Goal: Task Accomplishment & Management: Manage account settings

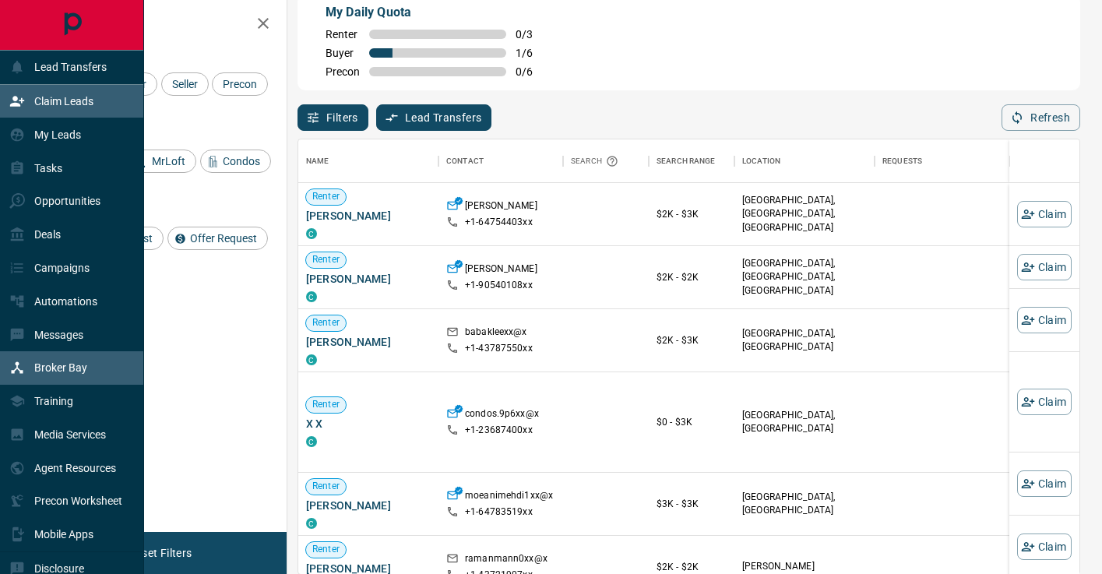
scroll to position [434, 781]
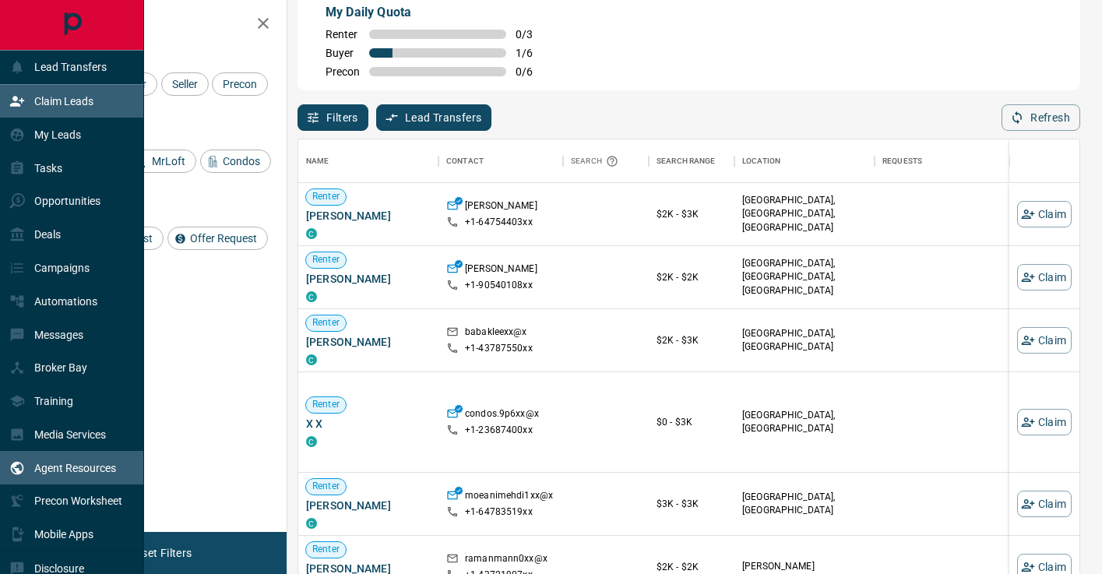
click at [90, 466] on p "Agent Resources" at bounding box center [75, 468] width 82 height 12
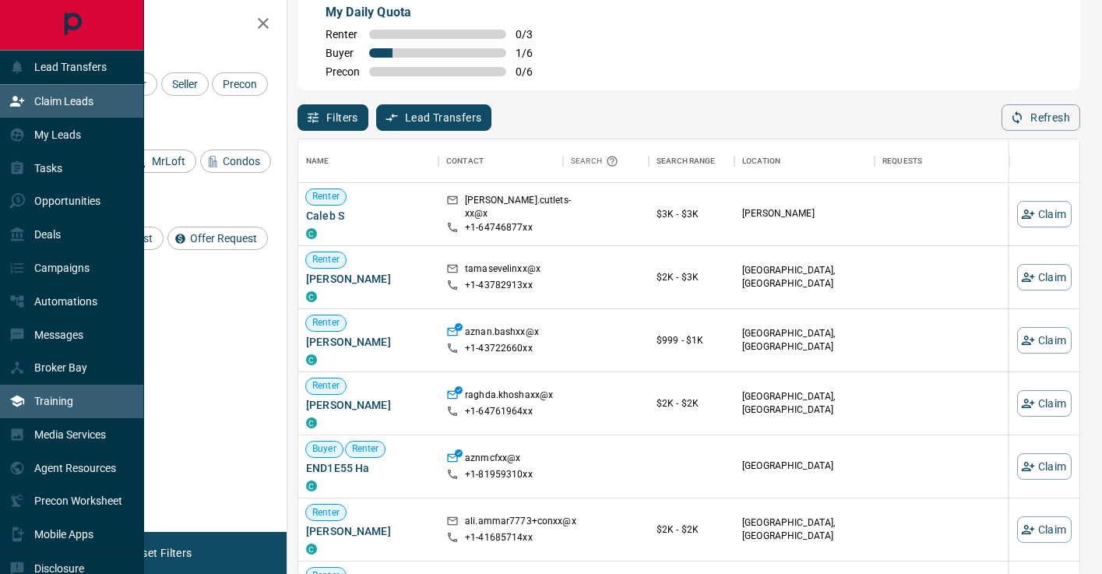
scroll to position [44, 0]
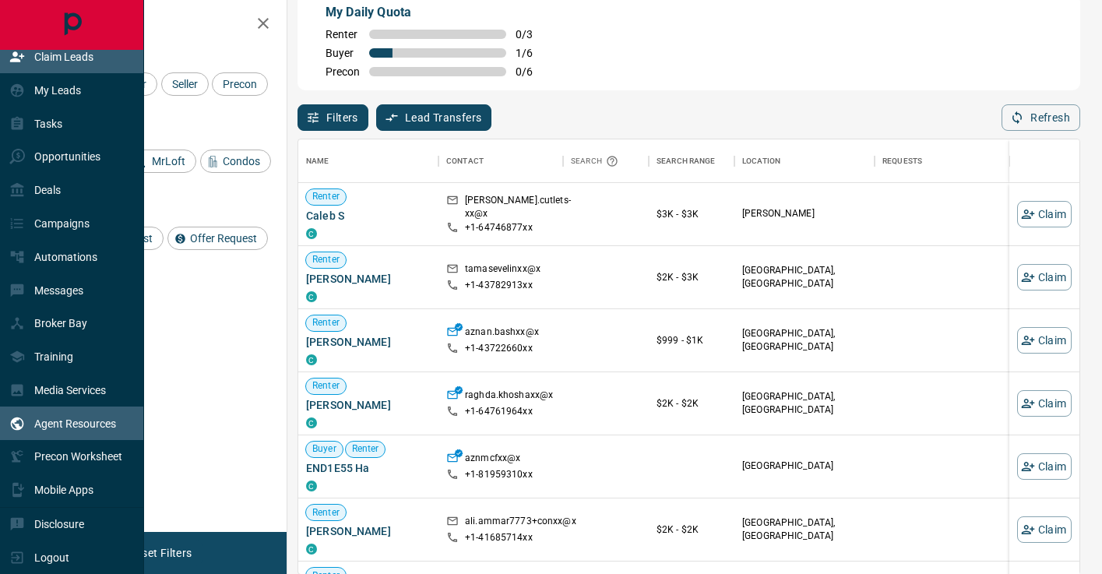
click at [92, 428] on p "Agent Resources" at bounding box center [75, 423] width 82 height 12
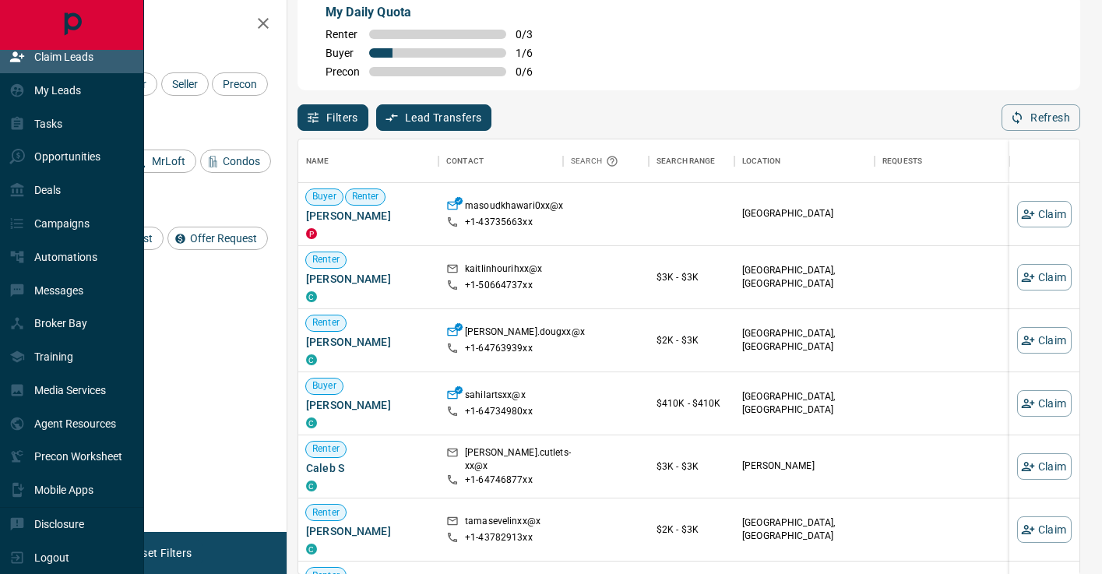
scroll to position [434, 781]
click at [106, 402] on div "Media Services" at bounding box center [57, 391] width 97 height 26
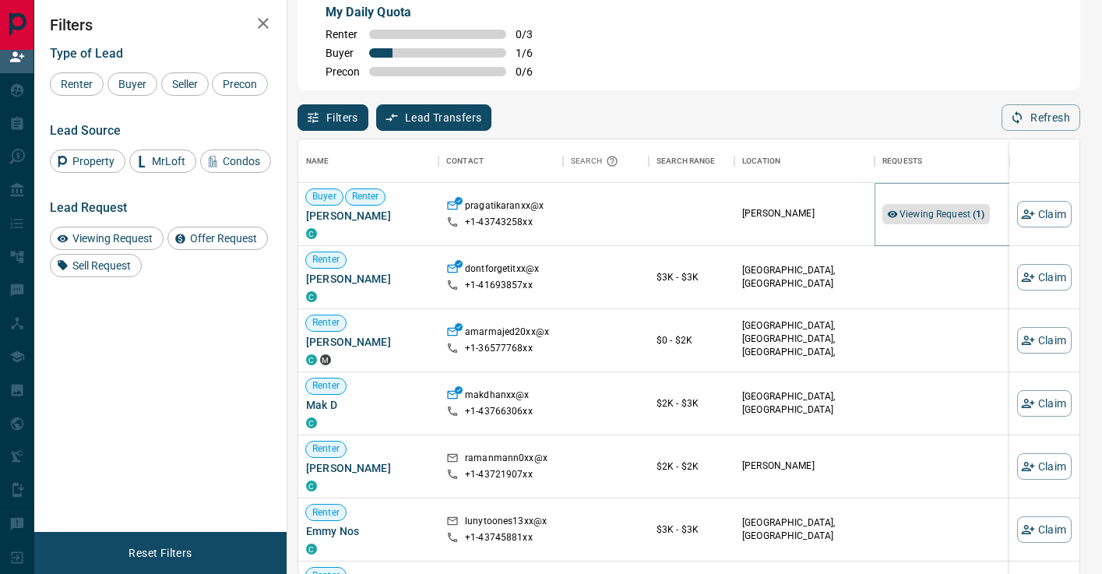
click at [968, 209] on span "Viewing Request ( 1 )" at bounding box center [942, 214] width 86 height 11
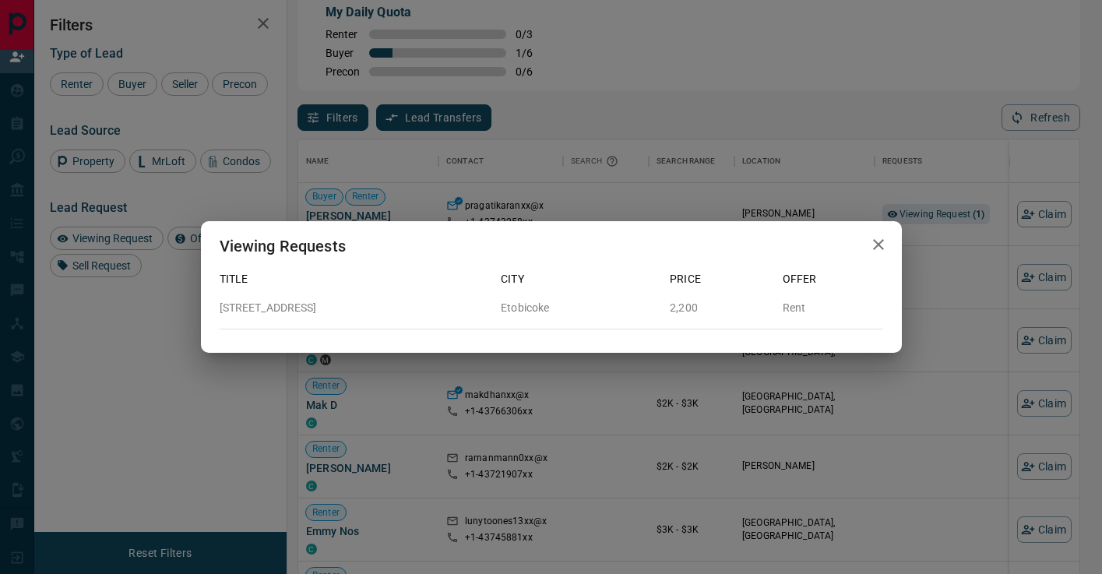
click at [975, 223] on div "Viewing Requests Title City Price Offer 324 - 293 The Kingsway Etobicoke 2,200 …" at bounding box center [551, 287] width 1102 height 574
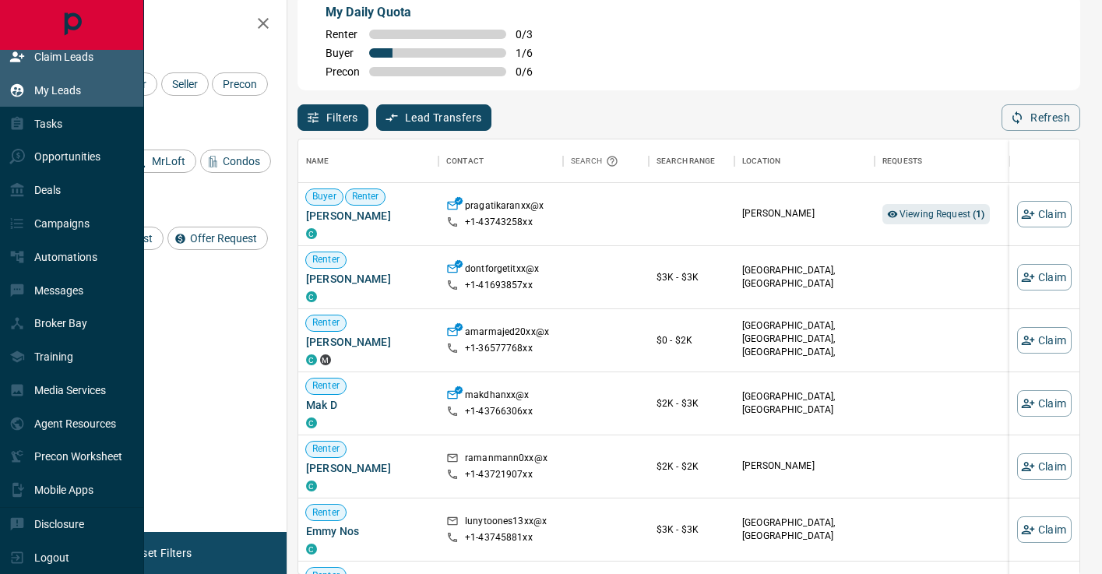
click at [90, 90] on div "My Leads" at bounding box center [72, 89] width 144 height 33
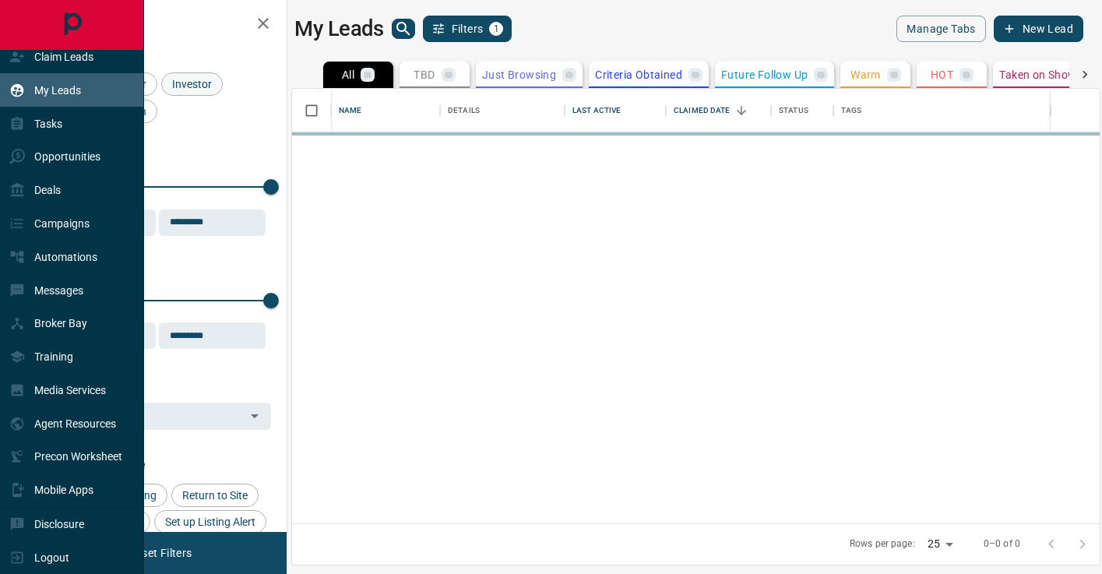
scroll to position [434, 807]
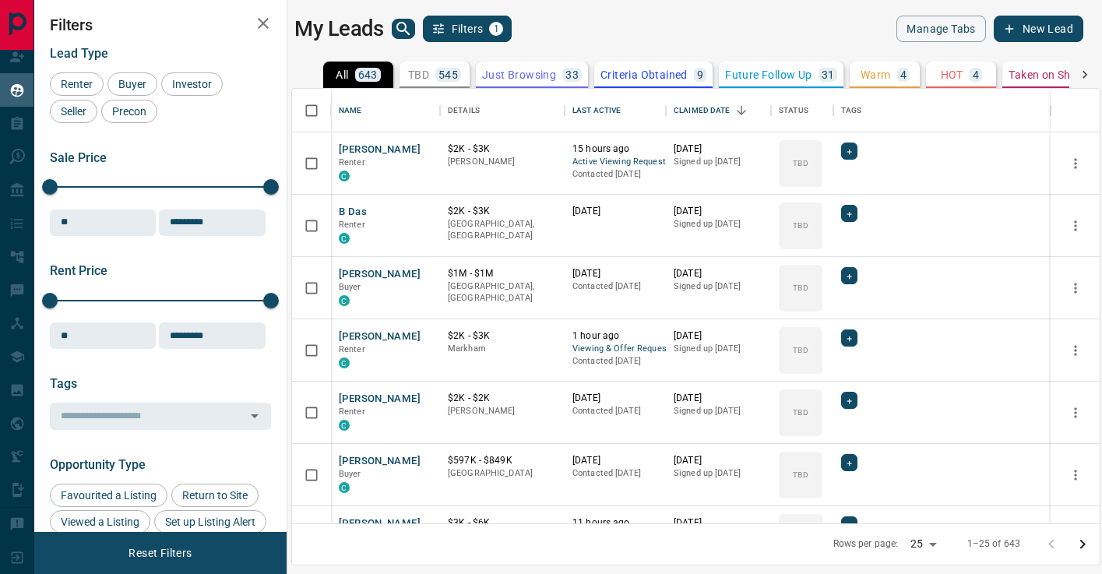
click at [513, 74] on p "Just Browsing" at bounding box center [519, 74] width 74 height 11
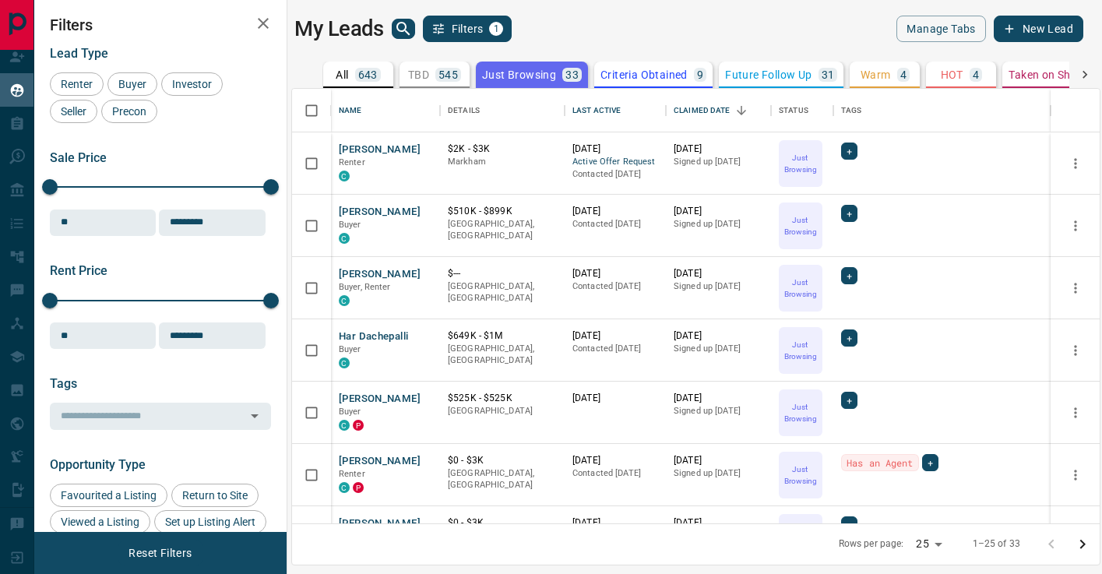
click at [414, 83] on button "TBD 545" at bounding box center [434, 75] width 70 height 26
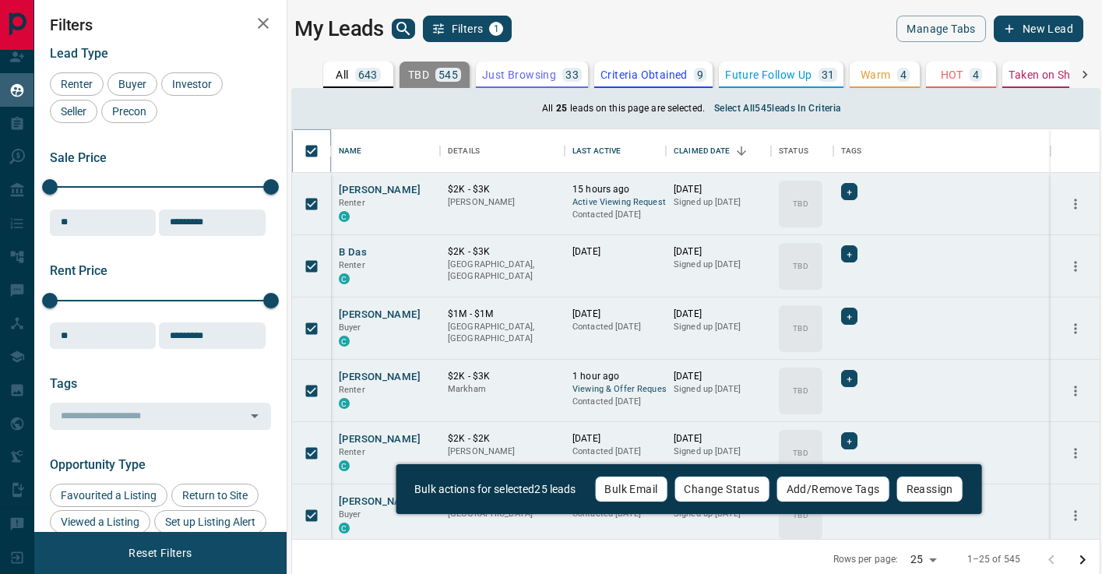
scroll to position [409, 807]
click at [662, 493] on button "Bulk Email" at bounding box center [630, 489] width 73 height 26
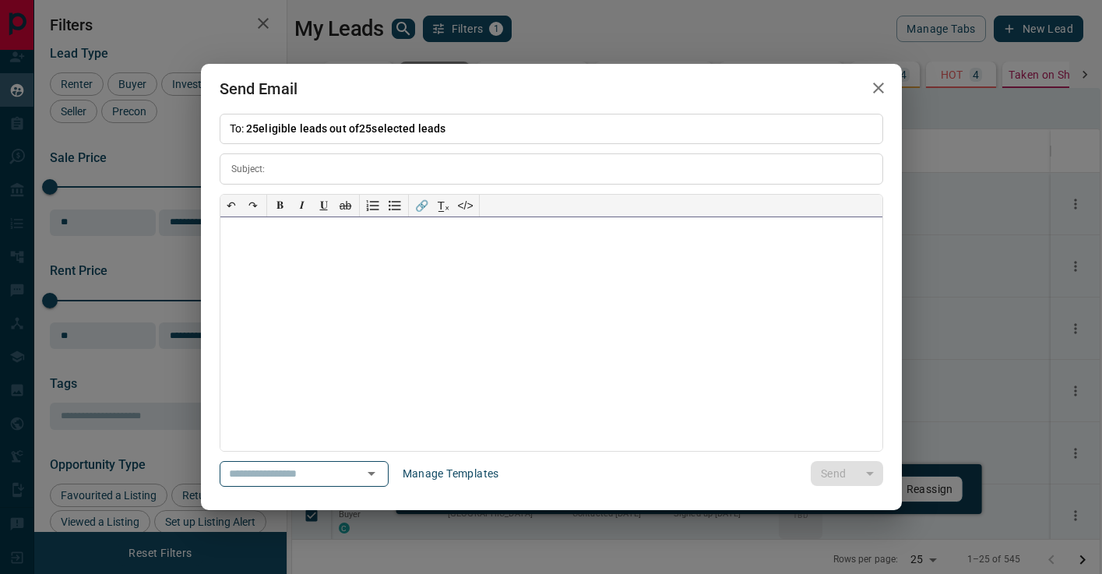
click at [352, 272] on div at bounding box center [551, 334] width 662 height 234
paste div
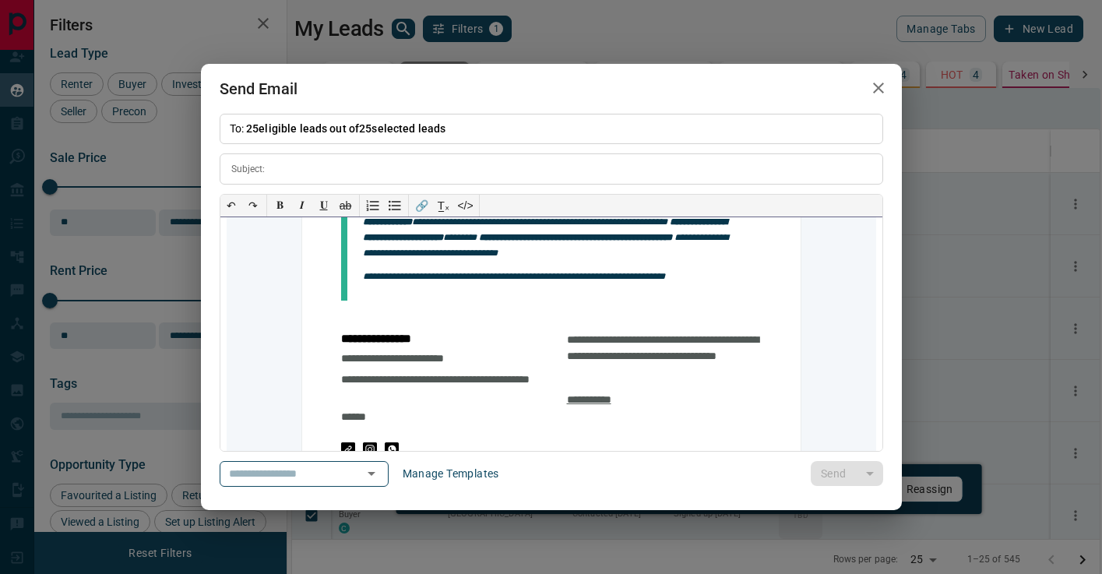
scroll to position [1960, 0]
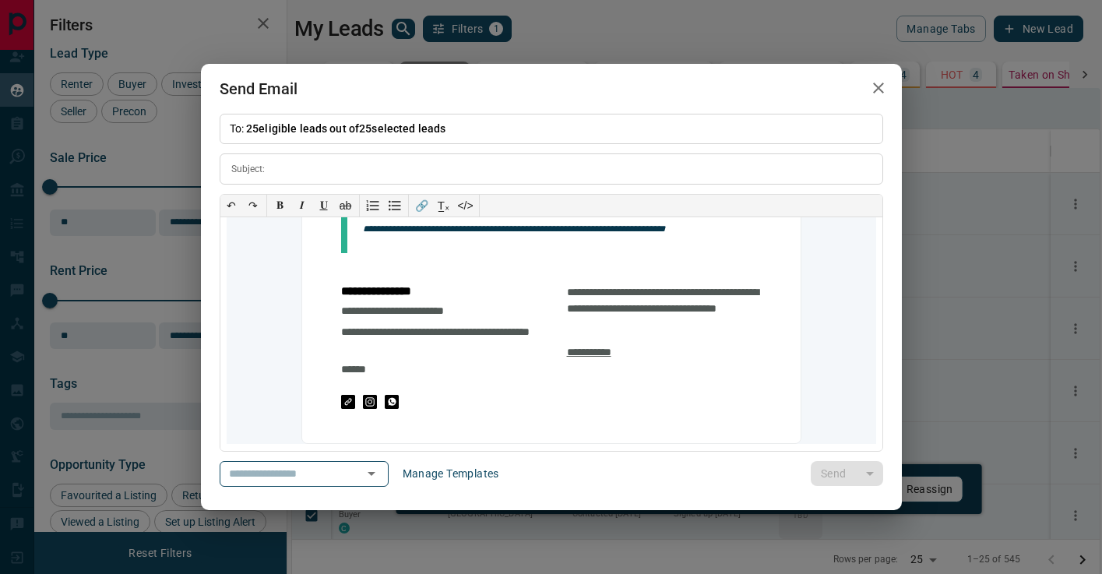
click at [877, 91] on icon "button" at bounding box center [878, 88] width 19 height 19
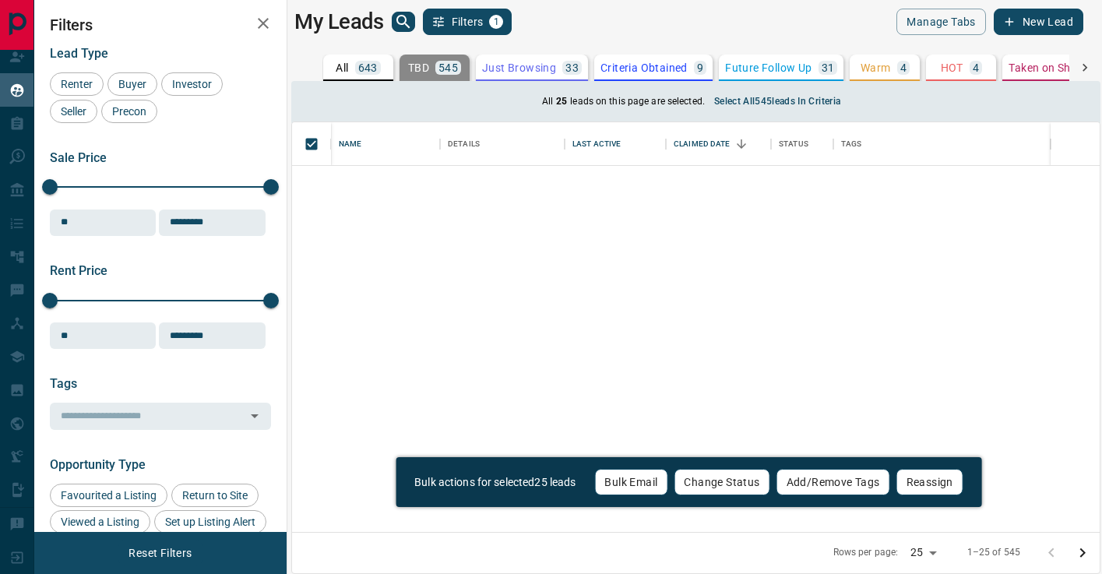
scroll to position [0, 0]
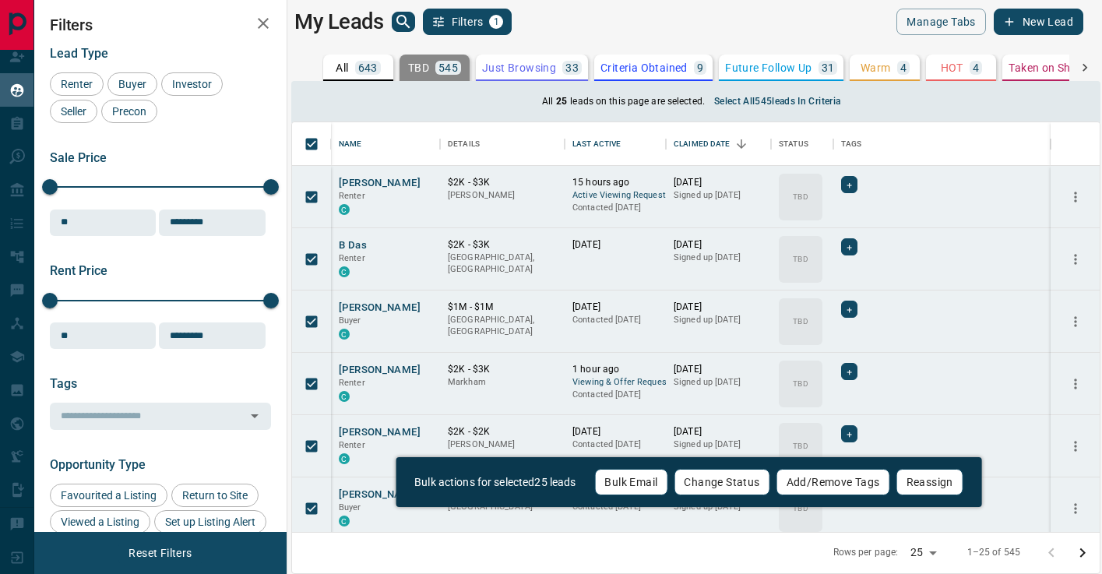
click at [528, 65] on p "Just Browsing" at bounding box center [519, 67] width 74 height 11
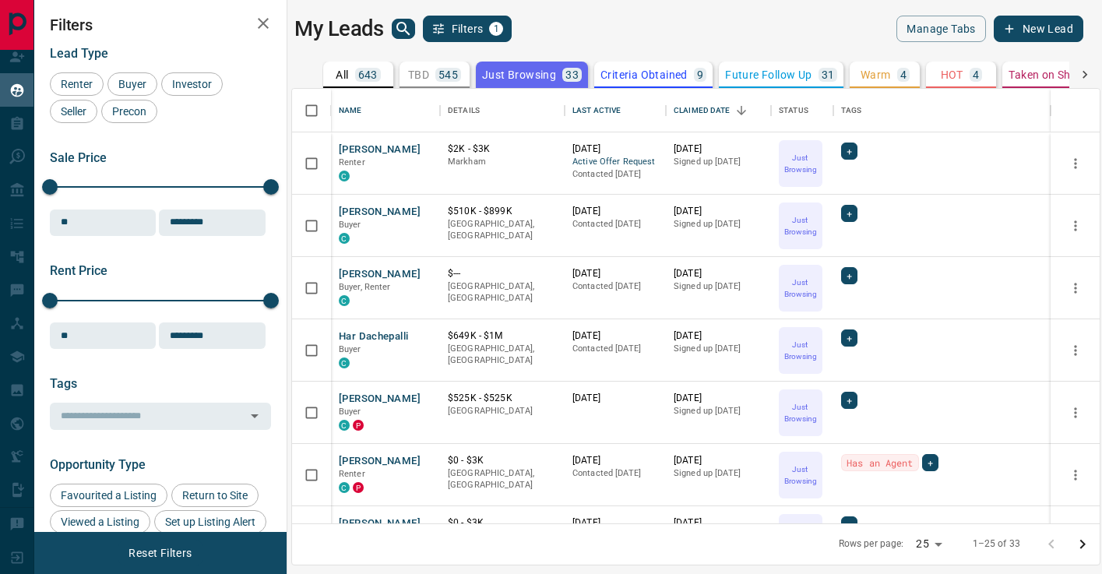
scroll to position [434, 807]
click at [464, 68] on button "TBD 545" at bounding box center [434, 75] width 70 height 26
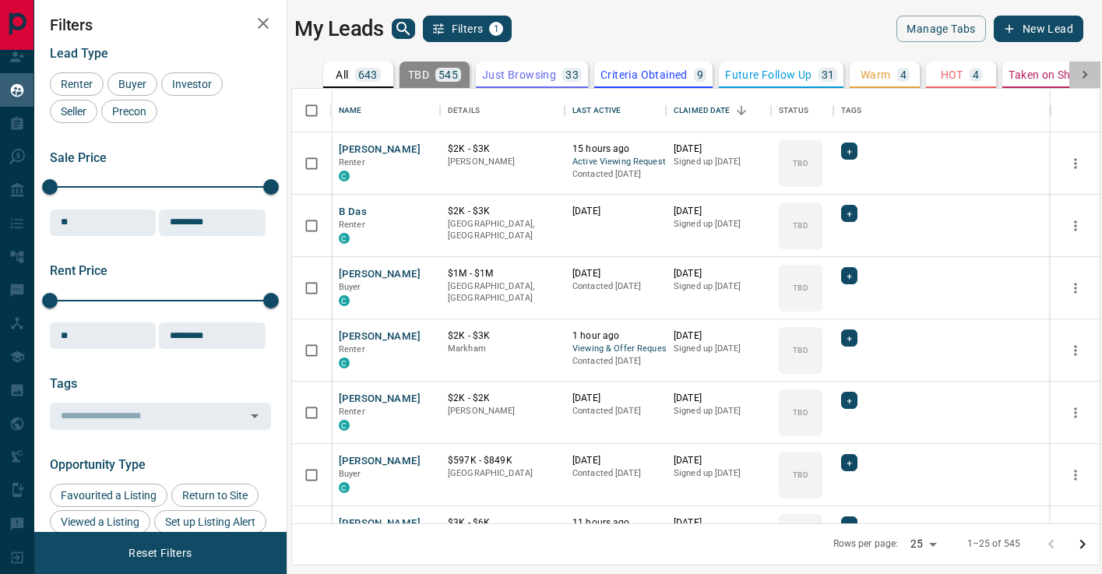
click at [1088, 75] on icon at bounding box center [1085, 75] width 16 height 16
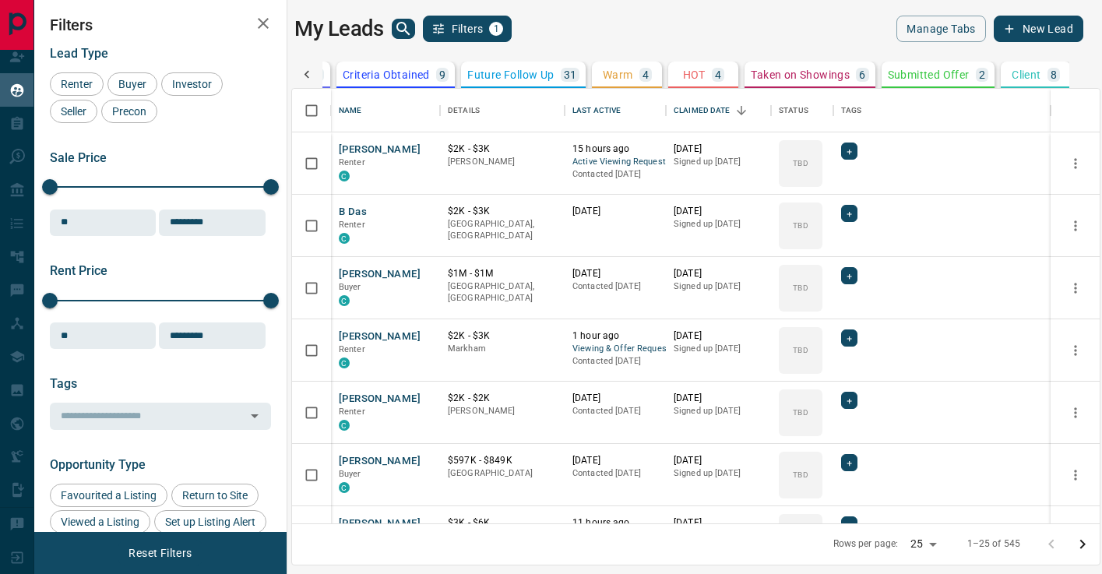
scroll to position [0, 258]
click at [1036, 79] on p "Client" at bounding box center [1025, 74] width 29 height 11
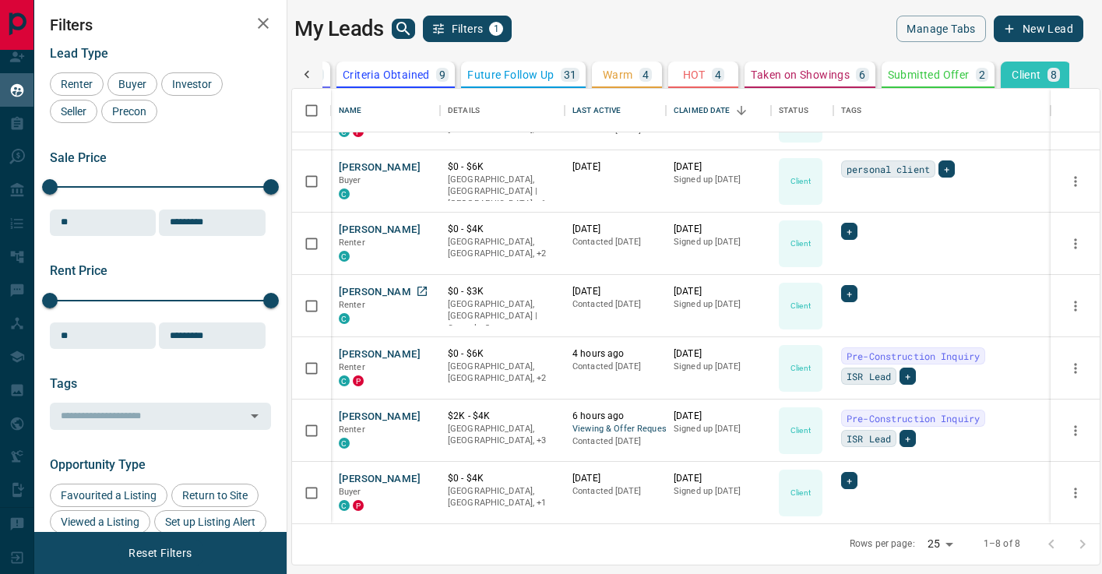
scroll to position [107, 0]
click at [399, 74] on p "Criteria Obtained" at bounding box center [386, 74] width 87 height 11
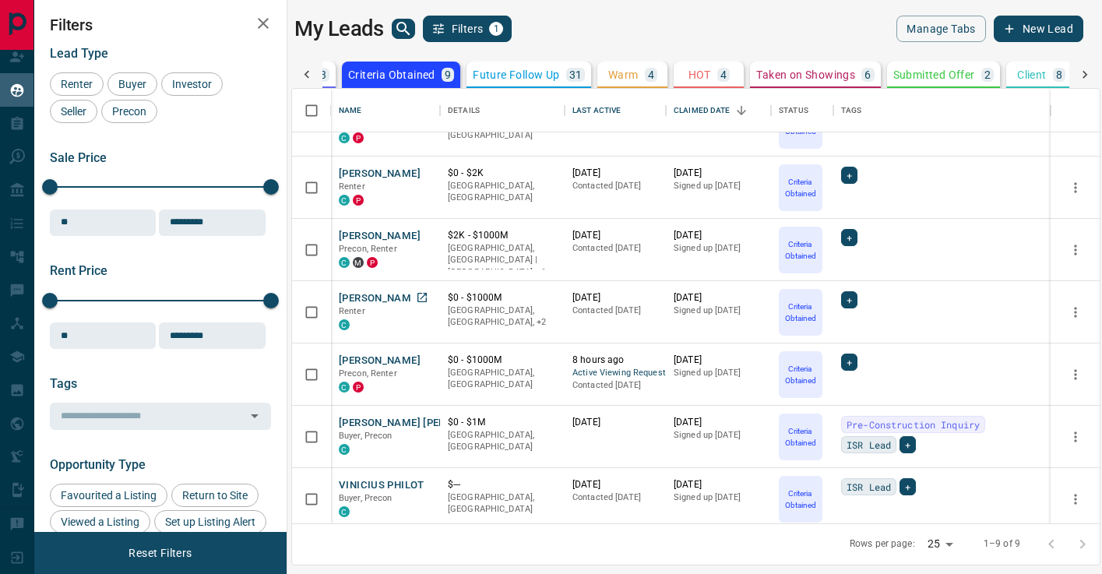
scroll to position [170, 0]
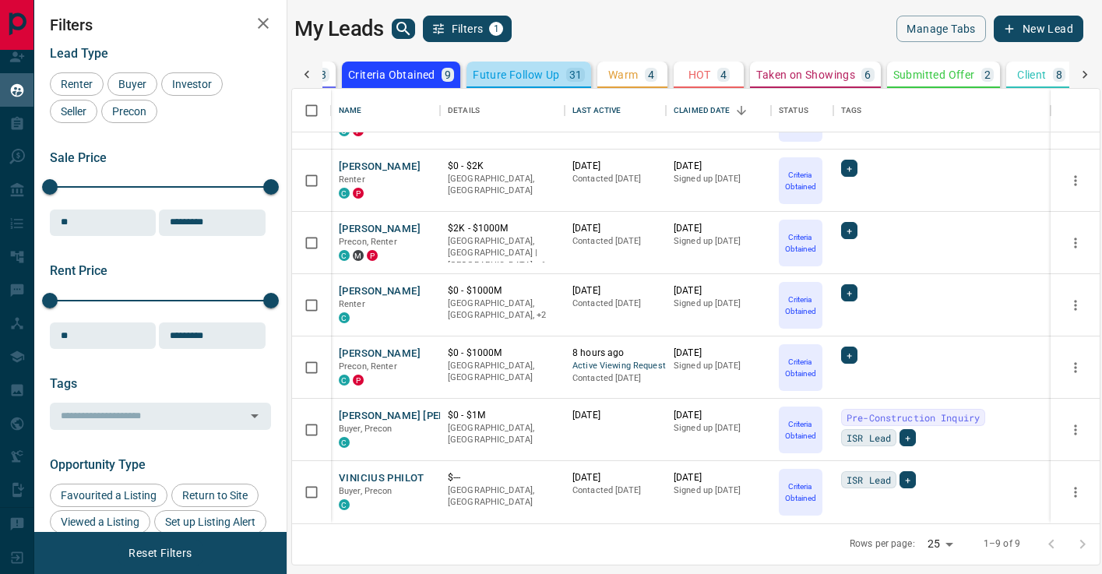
click at [494, 85] on button "Future Follow Up 31" at bounding box center [528, 75] width 125 height 26
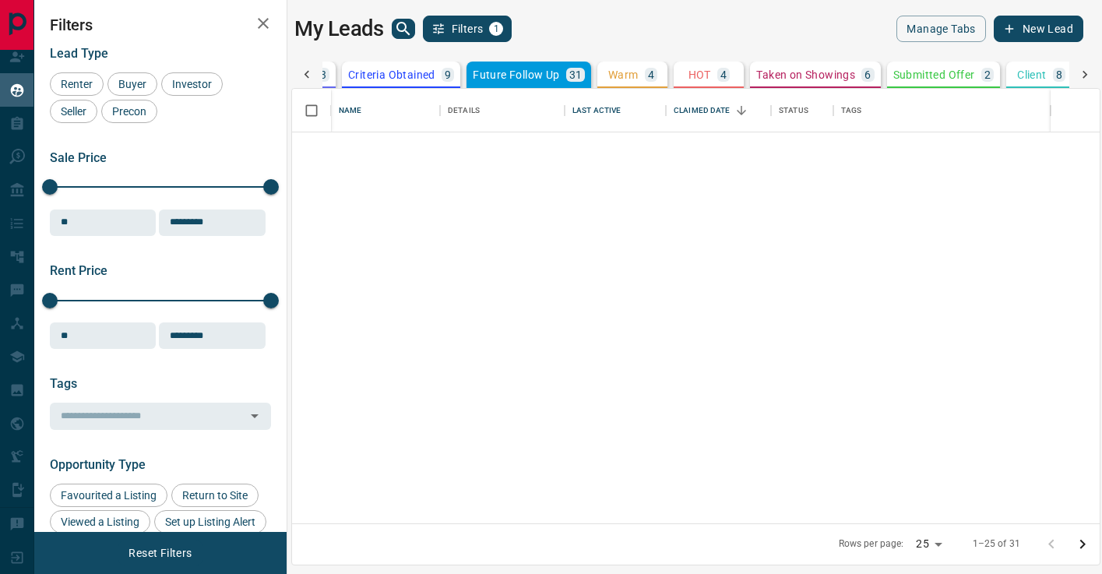
scroll to position [1119, 0]
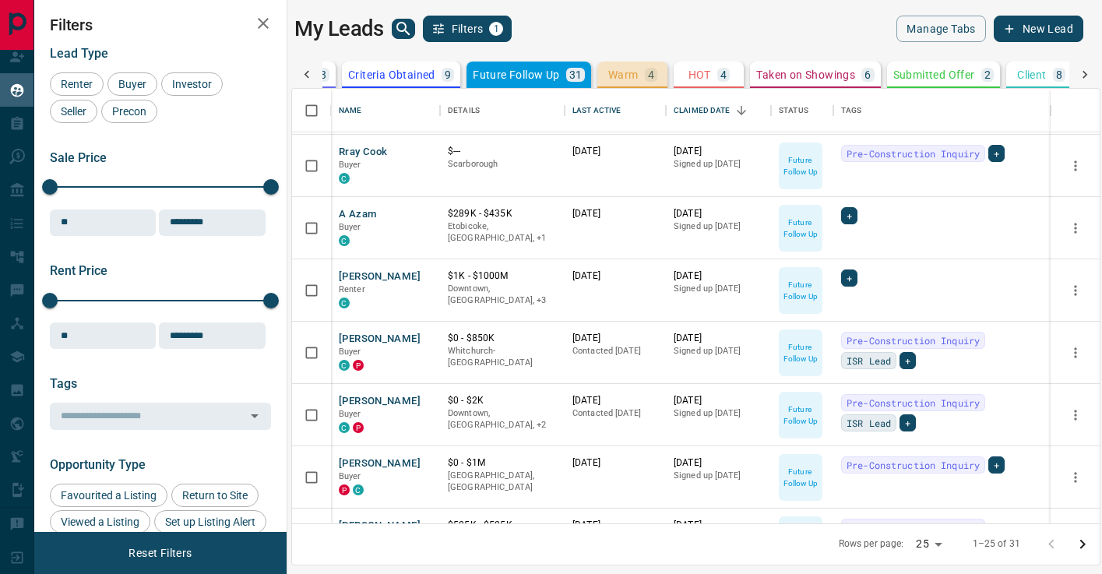
click at [621, 73] on p "Warm" at bounding box center [623, 74] width 30 height 11
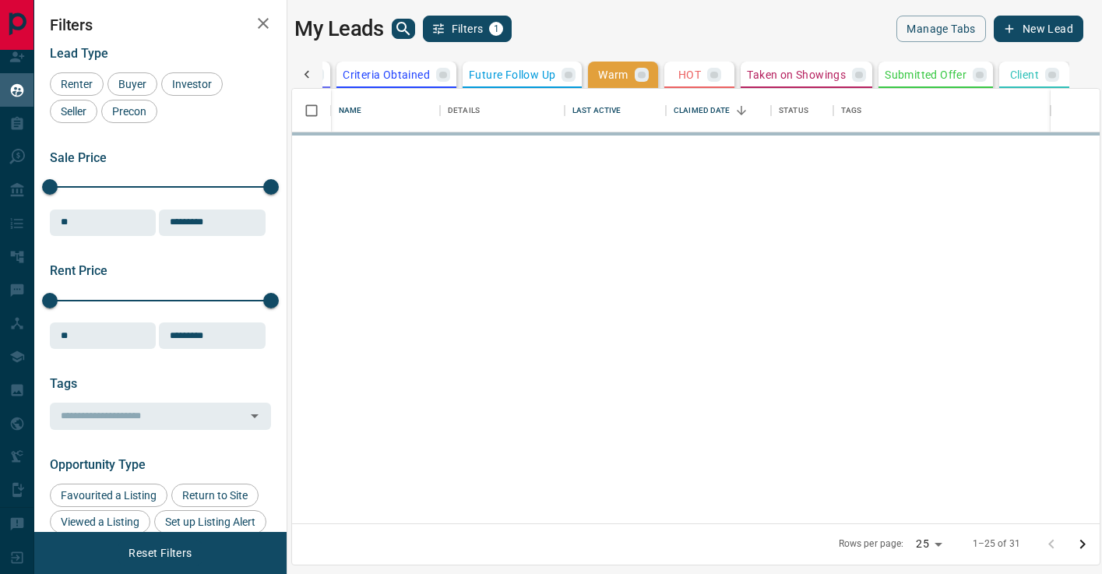
scroll to position [0, 0]
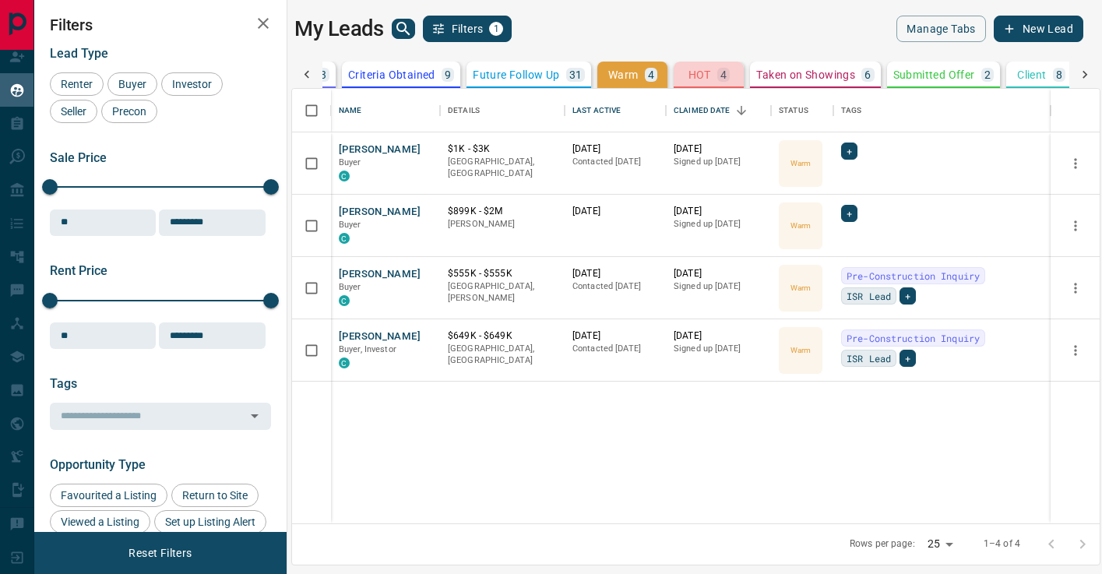
click at [702, 73] on p "HOT" at bounding box center [699, 74] width 23 height 11
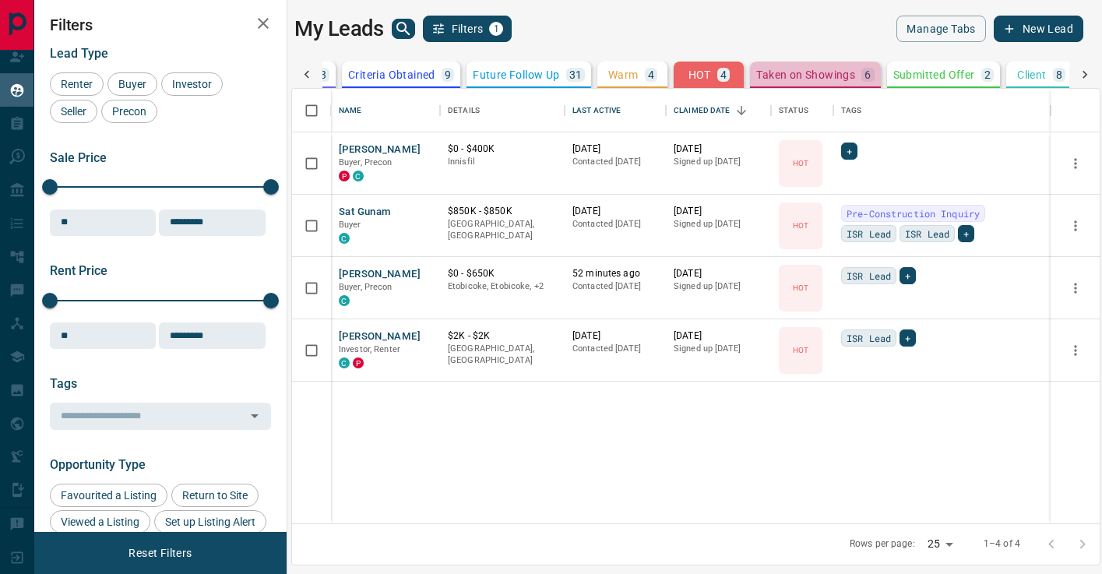
click at [810, 65] on button "Taken on Showings 6" at bounding box center [815, 75] width 130 height 26
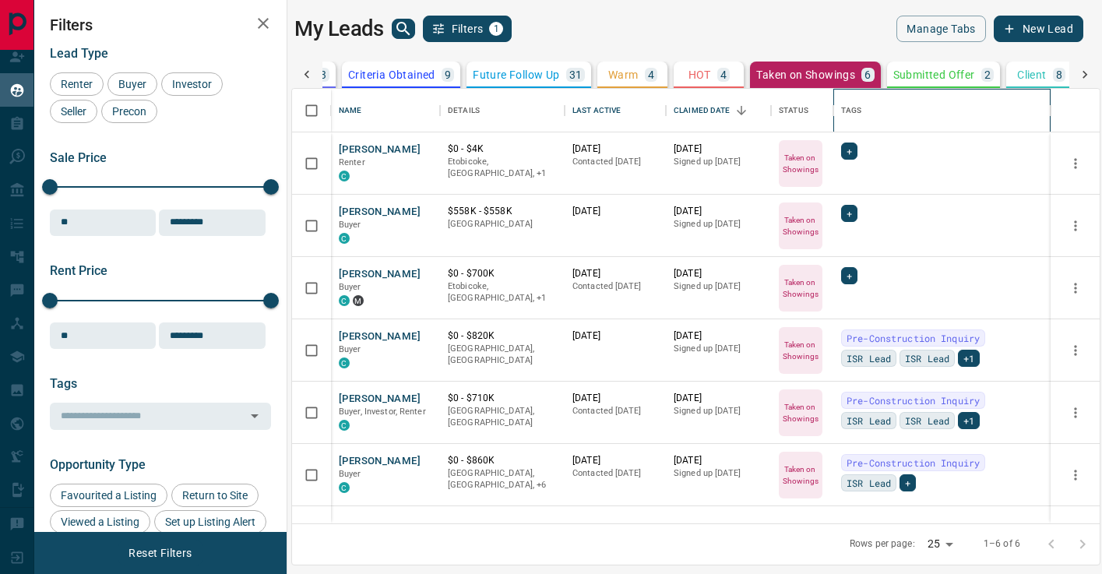
click at [898, 93] on div "Tags" at bounding box center [942, 111] width 202 height 44
click at [902, 73] on p "Submitted Offer" at bounding box center [934, 74] width 82 height 11
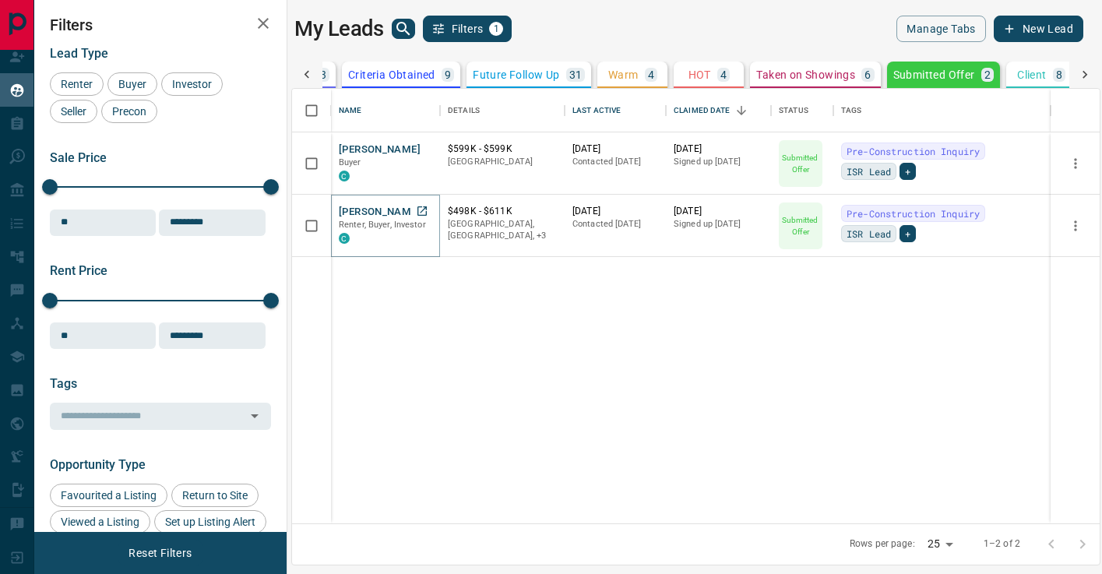
click at [359, 216] on button "[PERSON_NAME]" at bounding box center [380, 212] width 82 height 15
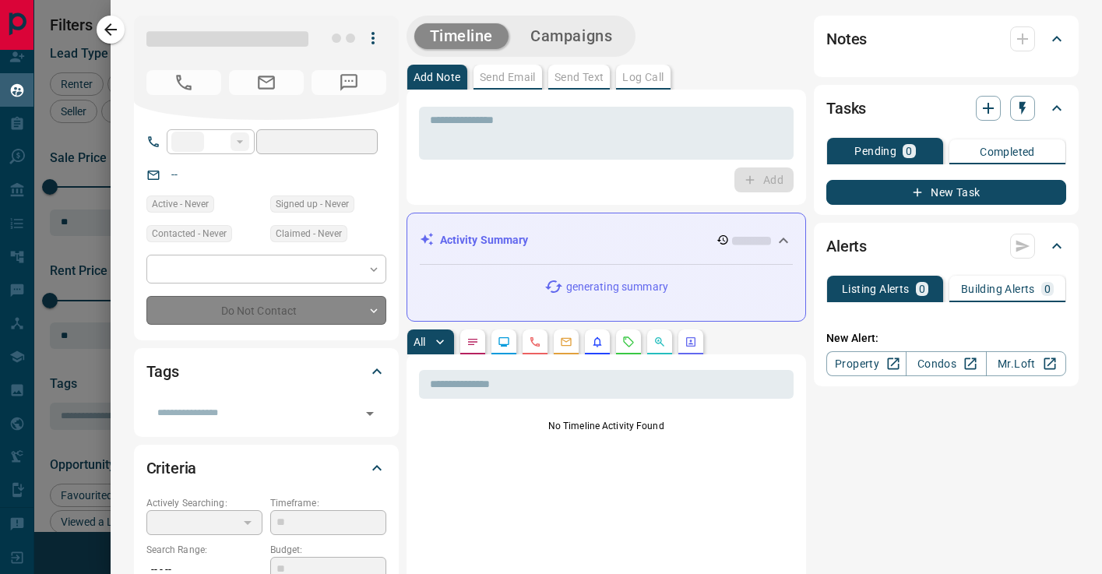
type input "**"
type input "**********"
type input "*"
type input "*********"
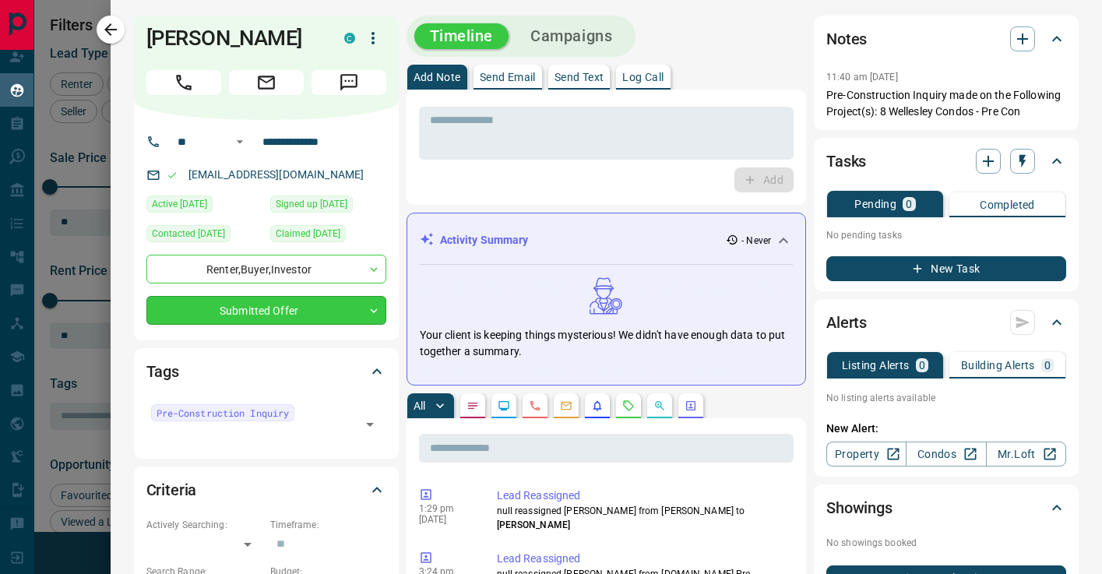
click at [301, 316] on body "Lead Transfers Claim Leads My Leads Tasks Opportunities Deals Campaigns Automat…" at bounding box center [551, 277] width 1102 height 554
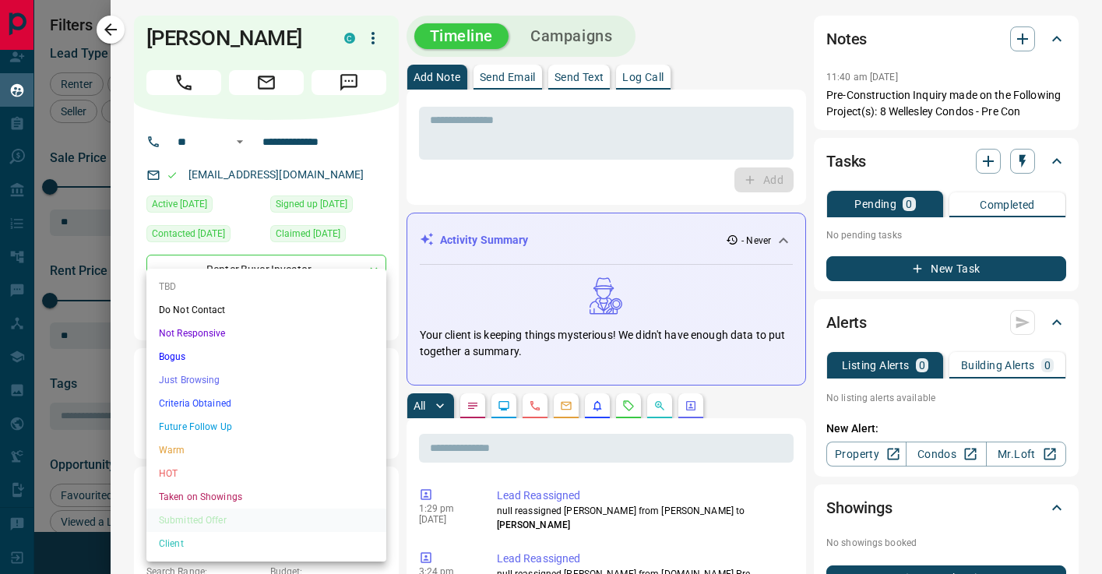
click at [292, 293] on li "TBD" at bounding box center [266, 286] width 240 height 23
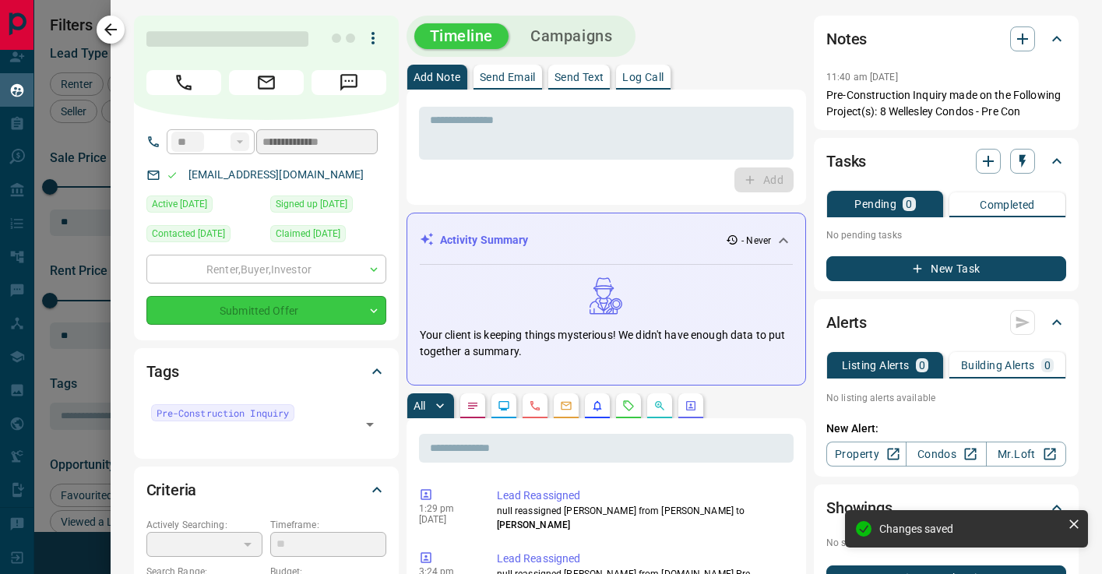
type input "**"
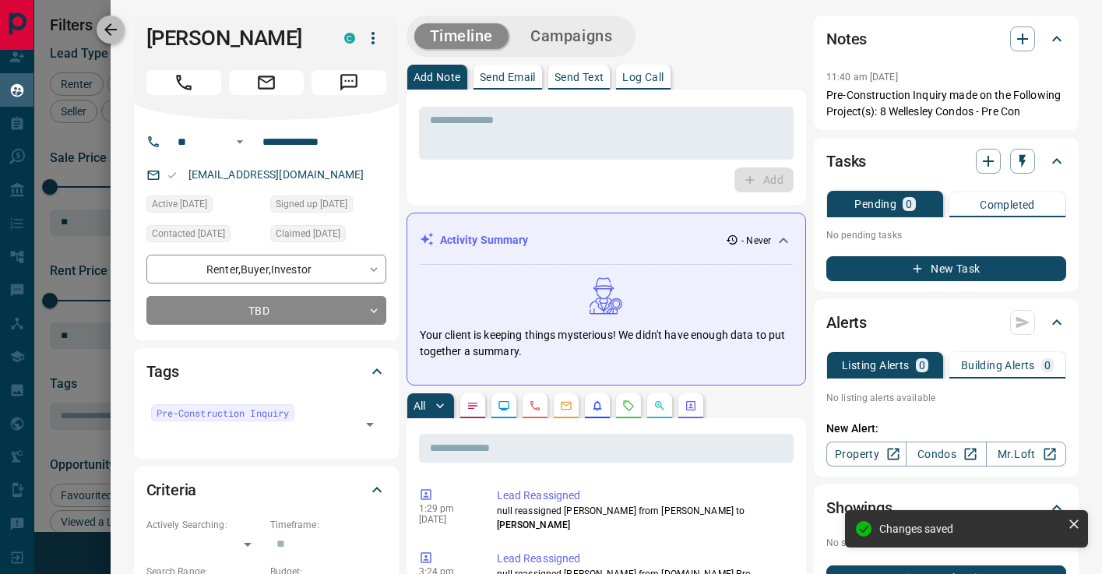
click at [116, 27] on icon "button" at bounding box center [110, 29] width 19 height 19
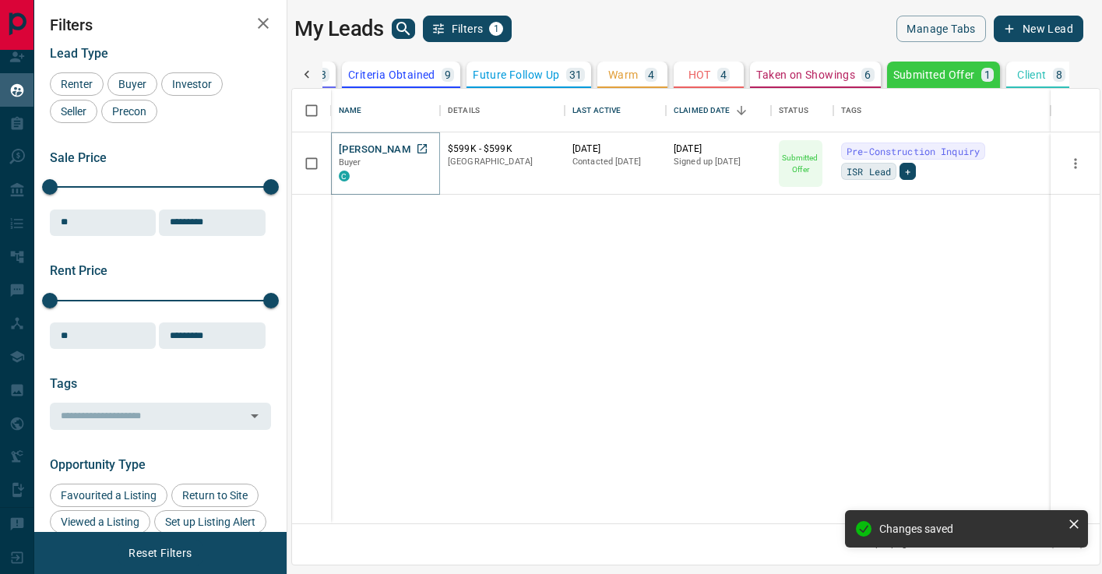
click at [374, 149] on button "[PERSON_NAME]" at bounding box center [380, 149] width 82 height 15
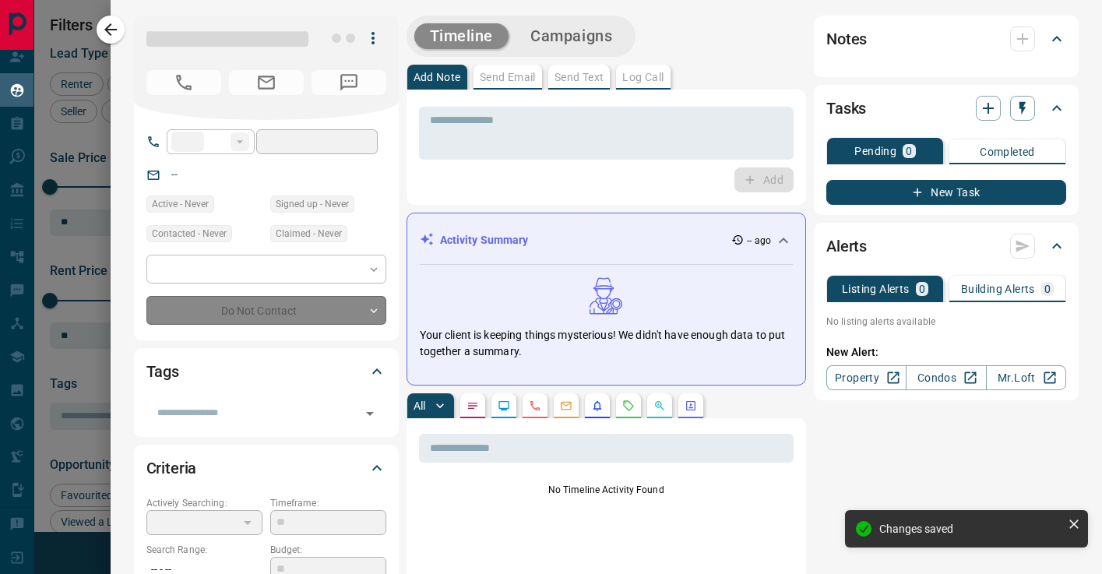
type input "**"
type input "**********"
type input "*"
type input "*********"
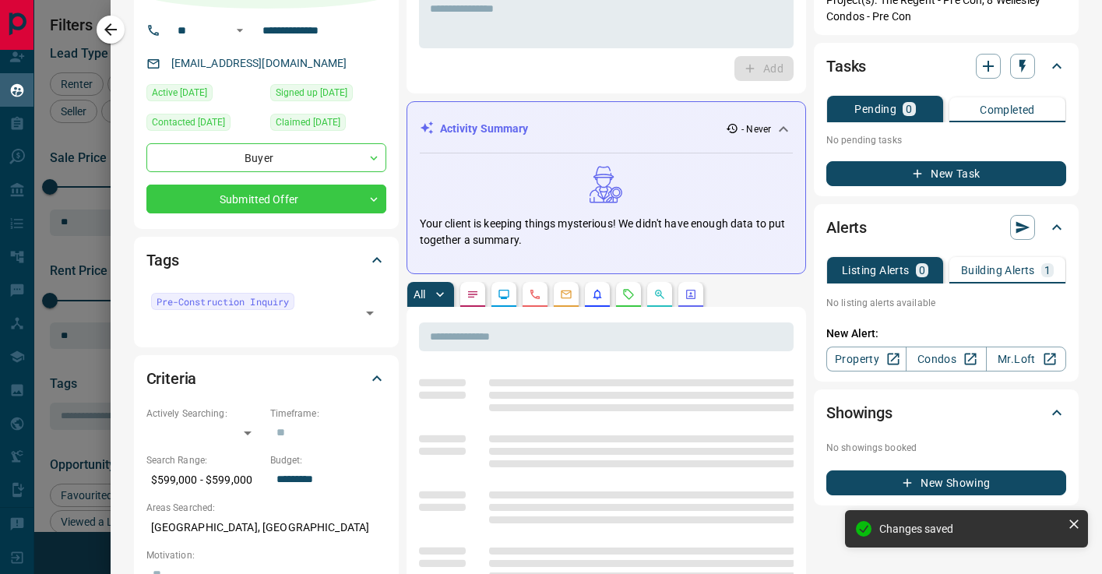
scroll to position [35, 0]
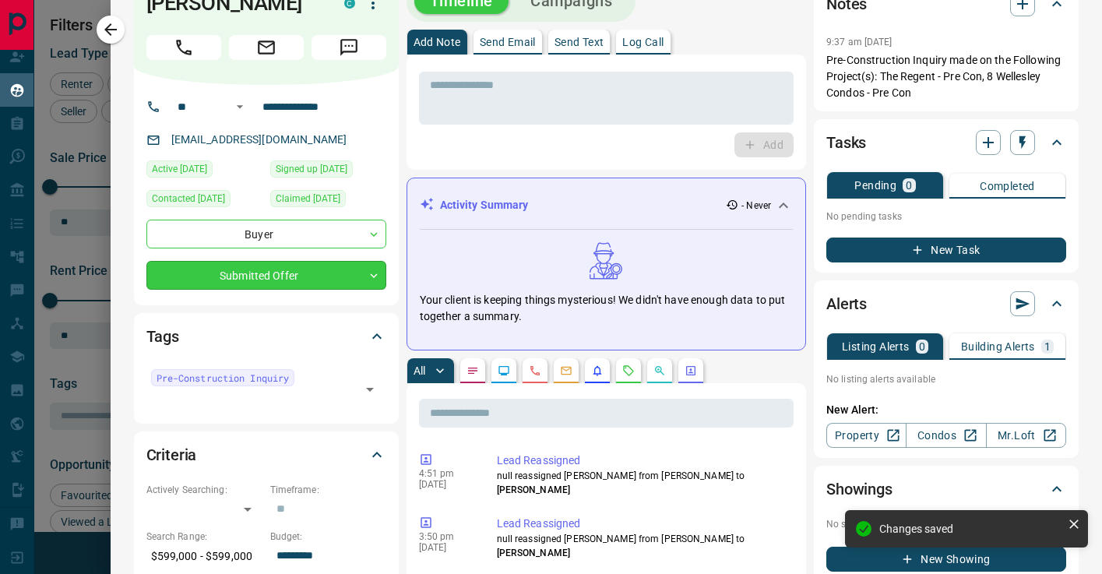
click at [305, 269] on body "Lead Transfers Claim Leads My Leads Tasks Opportunities Deals Campaigns Automat…" at bounding box center [551, 277] width 1102 height 554
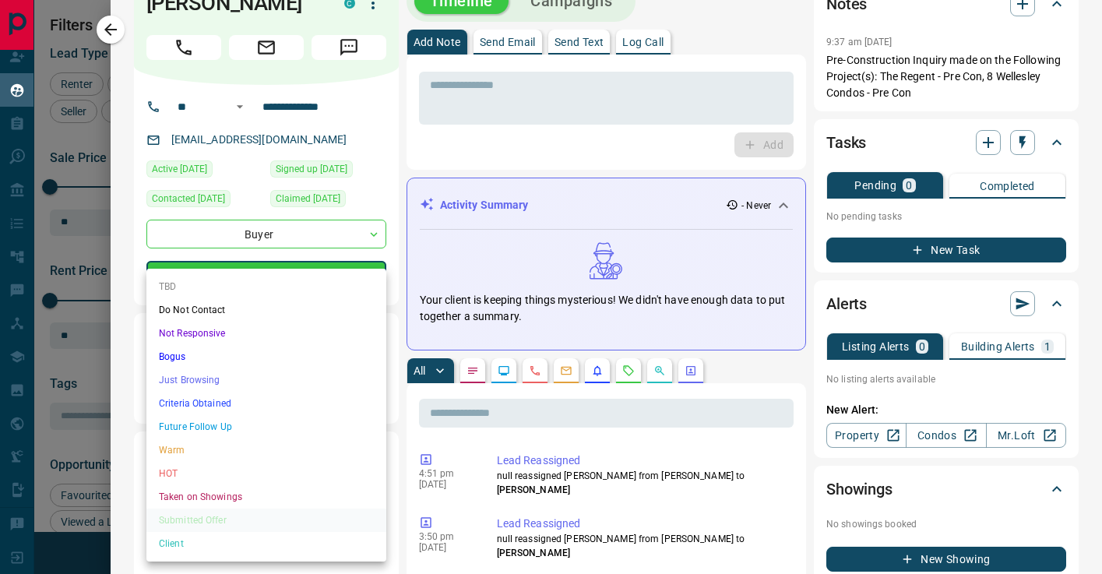
click at [267, 286] on li "TBD" at bounding box center [266, 286] width 240 height 23
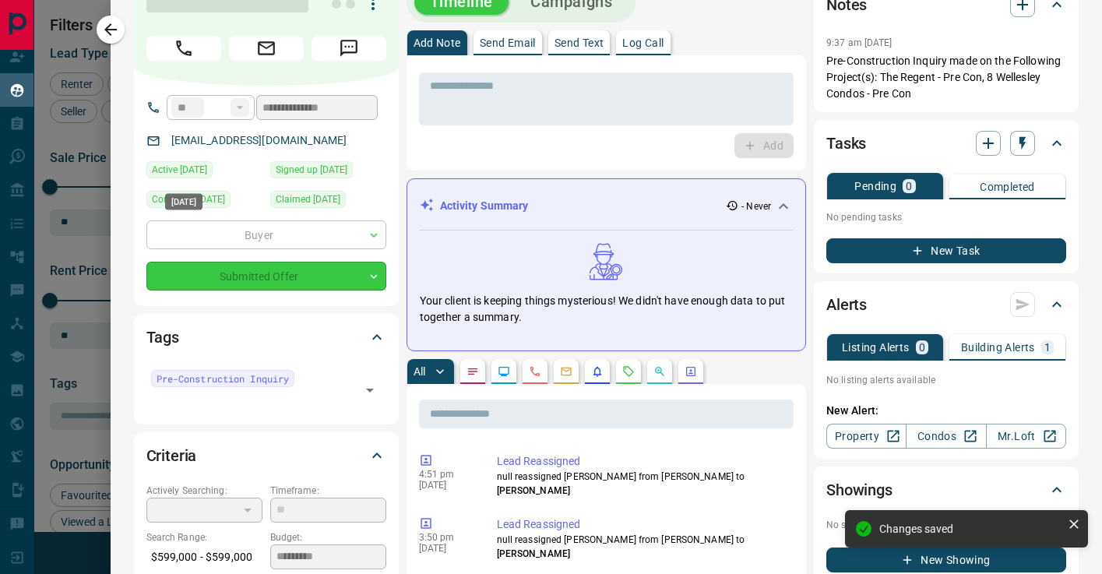
type input "**"
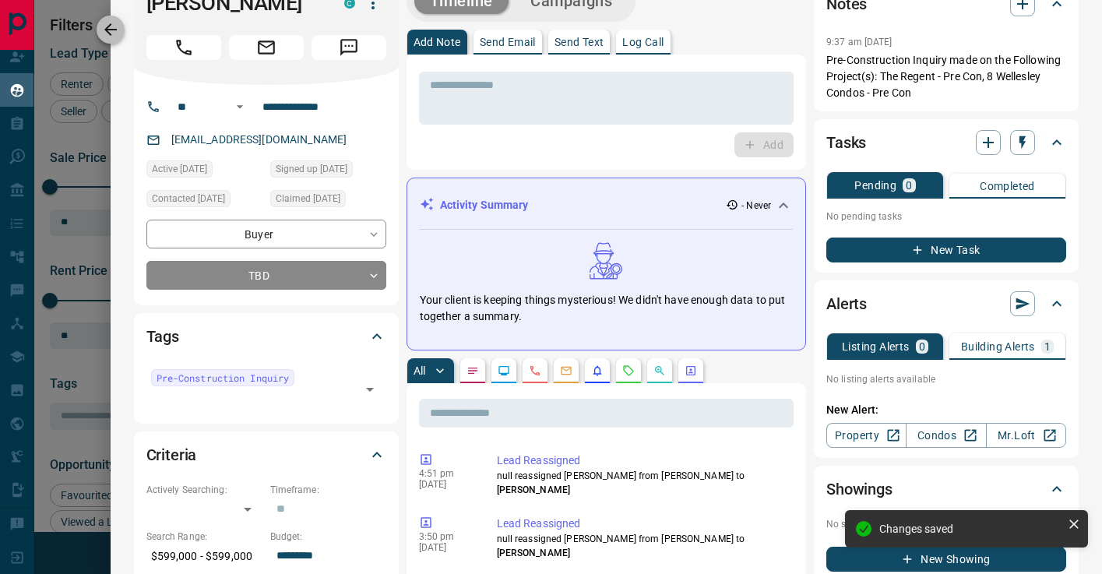
click at [112, 30] on icon "button" at bounding box center [110, 29] width 12 height 12
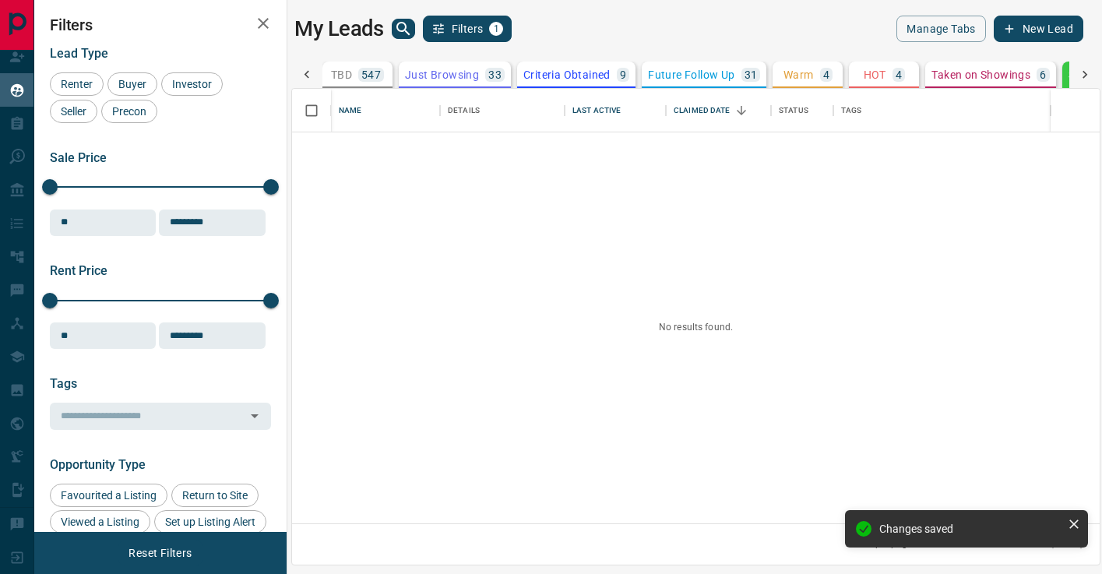
scroll to position [0, 0]
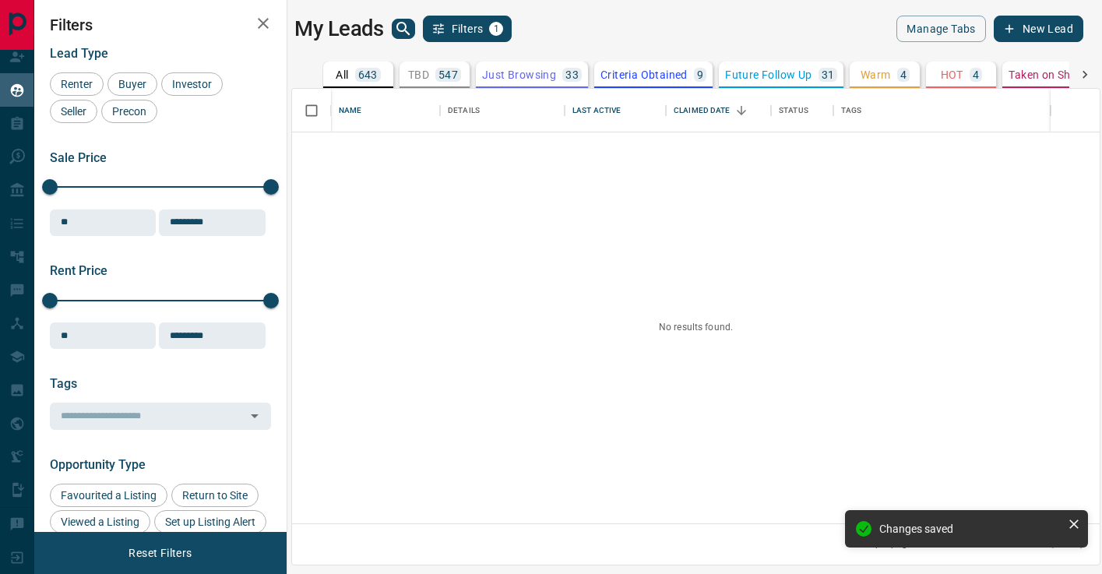
click at [455, 66] on button "TBD 547" at bounding box center [434, 75] width 70 height 26
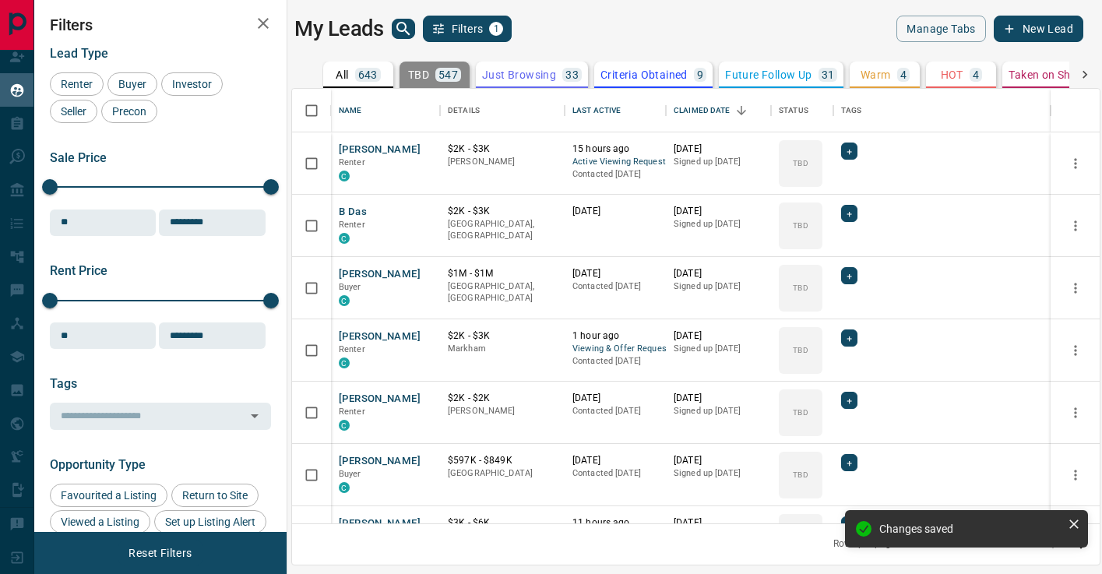
click at [339, 70] on p "All" at bounding box center [342, 74] width 12 height 11
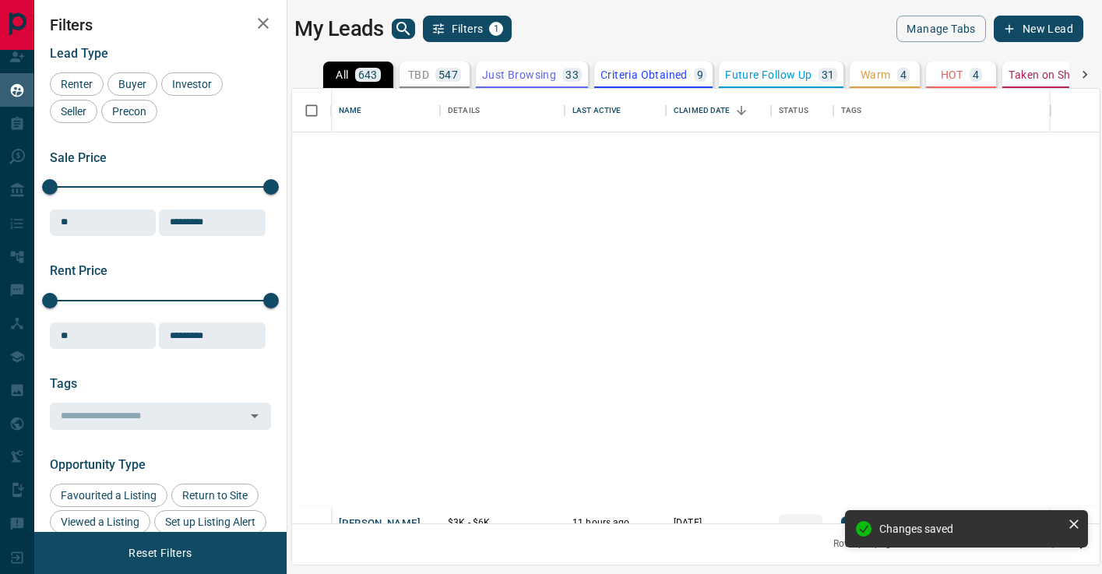
scroll to position [1166, 0]
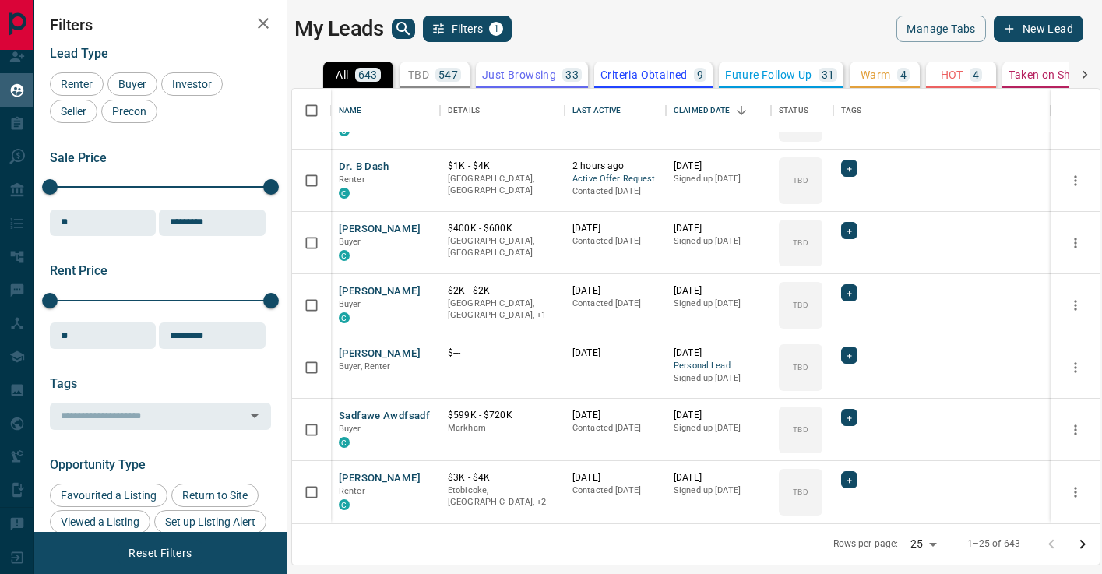
click at [932, 551] on body "Lead Transfers Claim Leads My Leads Tasks Opportunities Deals Campaigns Automat…" at bounding box center [551, 277] width 1102 height 554
click at [933, 540] on li "100" at bounding box center [925, 543] width 41 height 23
type input "***"
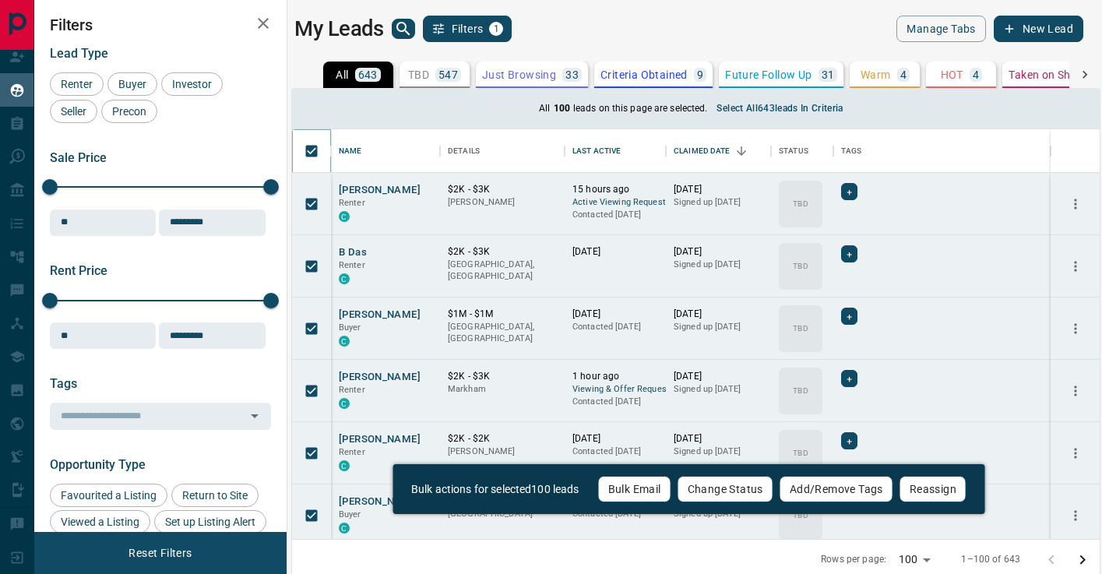
scroll to position [409, 807]
click at [632, 482] on button "Bulk Email" at bounding box center [634, 489] width 73 height 26
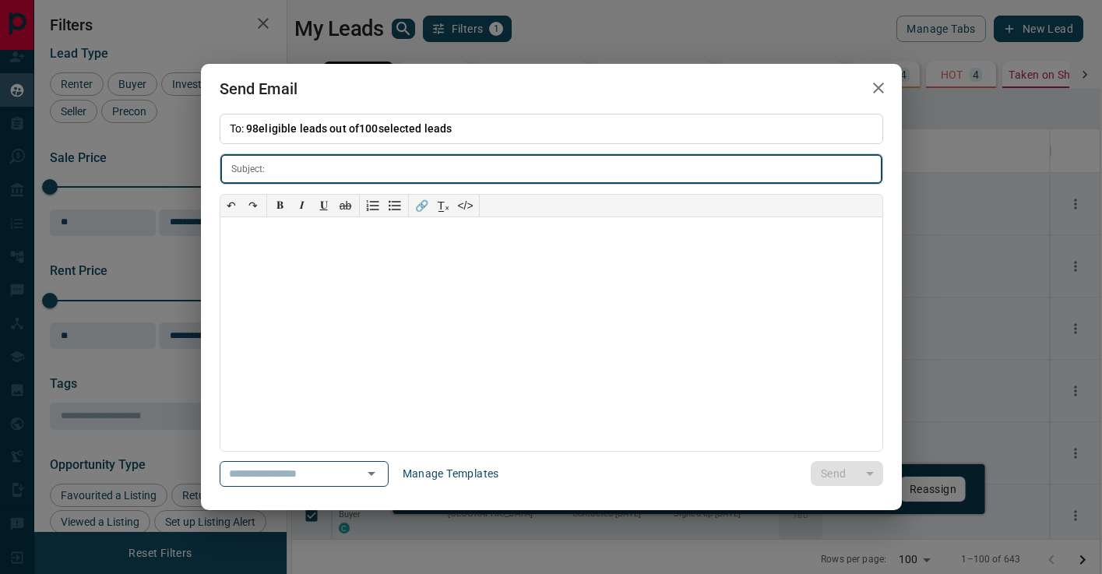
click at [872, 100] on button "button" at bounding box center [878, 88] width 31 height 32
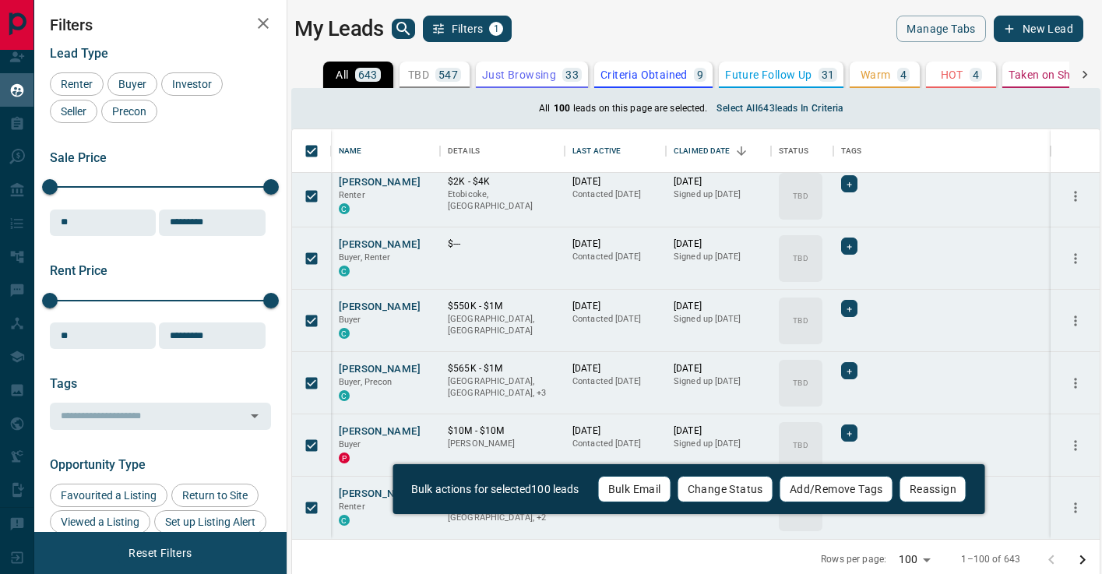
scroll to position [7, 0]
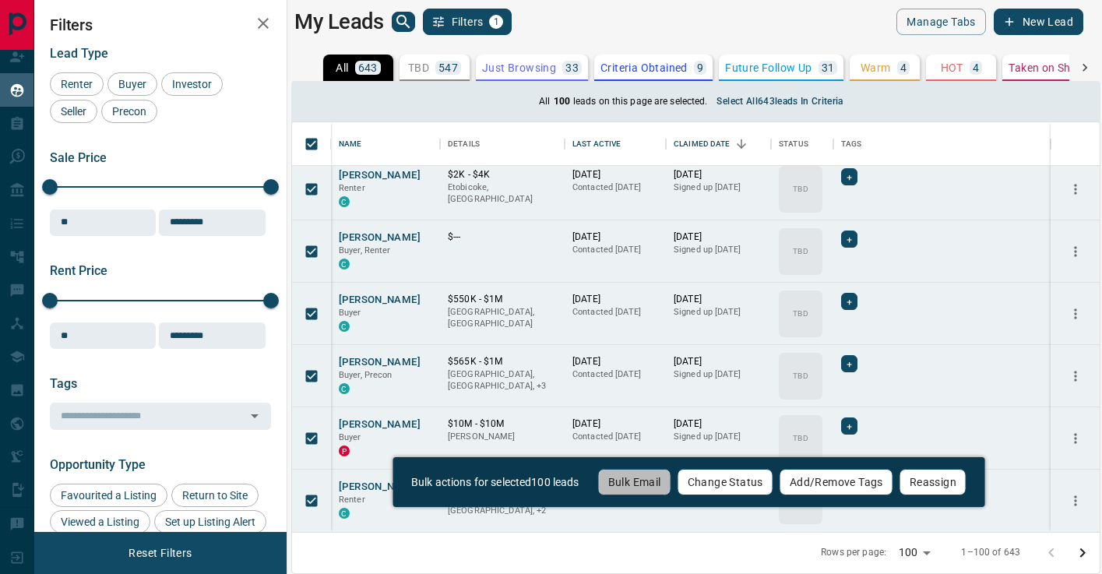
click at [658, 484] on button "Bulk Email" at bounding box center [634, 482] width 73 height 26
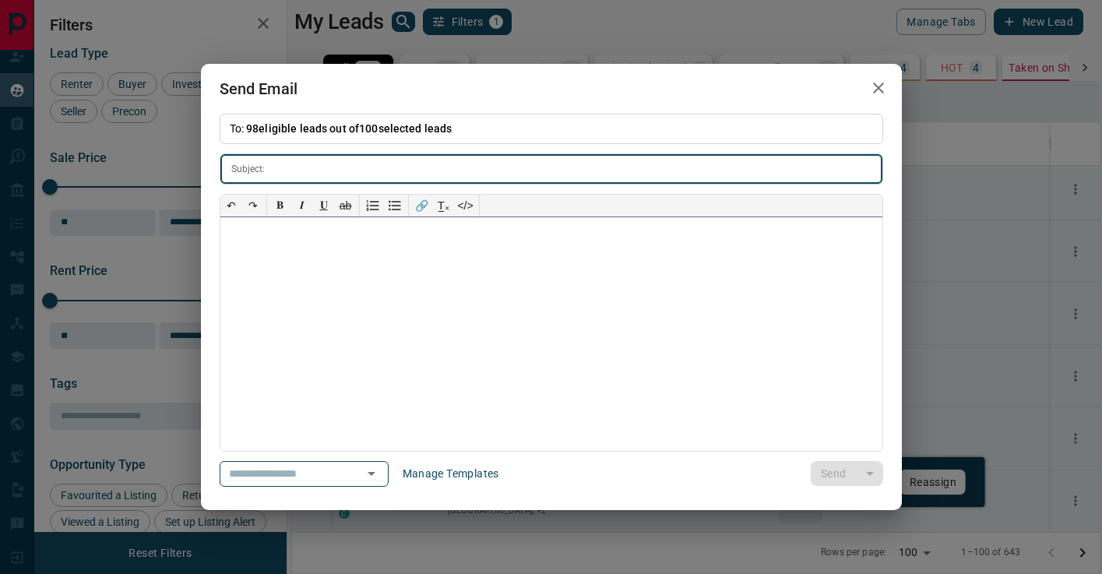
click at [415, 314] on div at bounding box center [551, 334] width 662 height 234
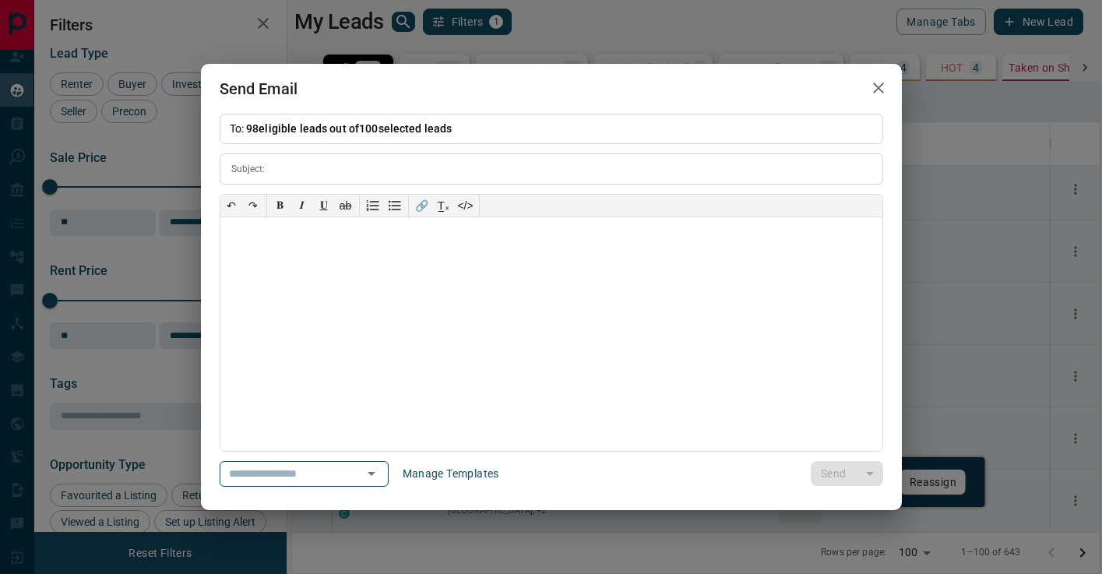
click at [871, 86] on icon "button" at bounding box center [878, 88] width 19 height 19
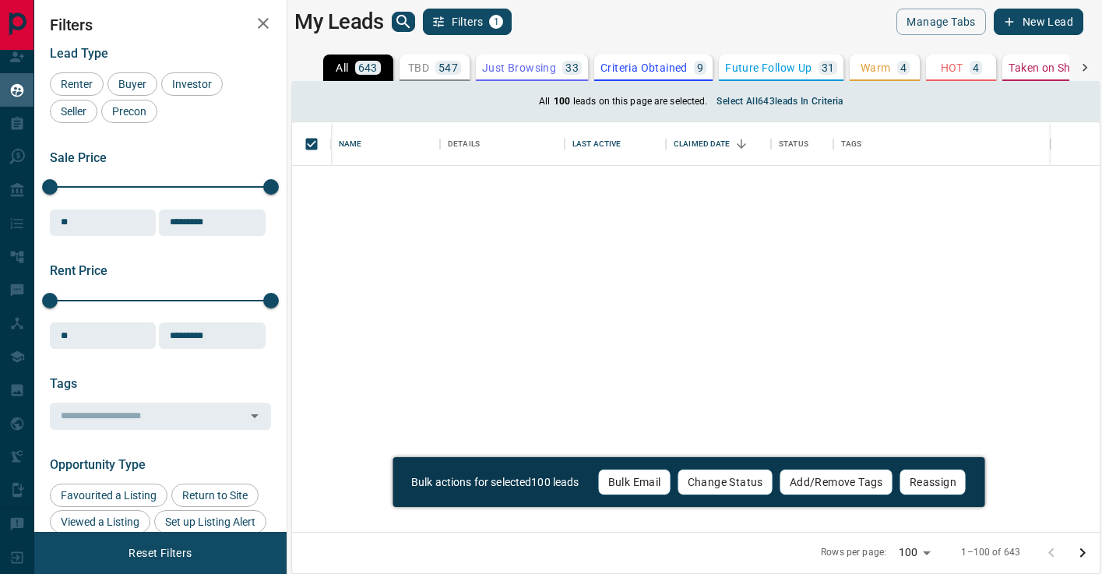
scroll to position [0, 0]
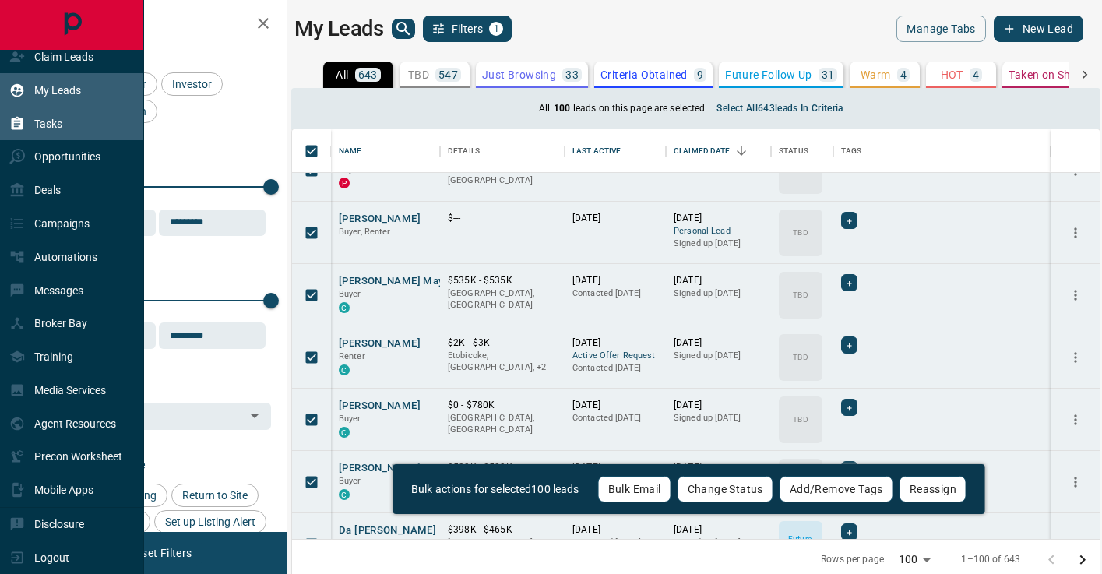
click at [32, 126] on div "Tasks" at bounding box center [35, 124] width 53 height 26
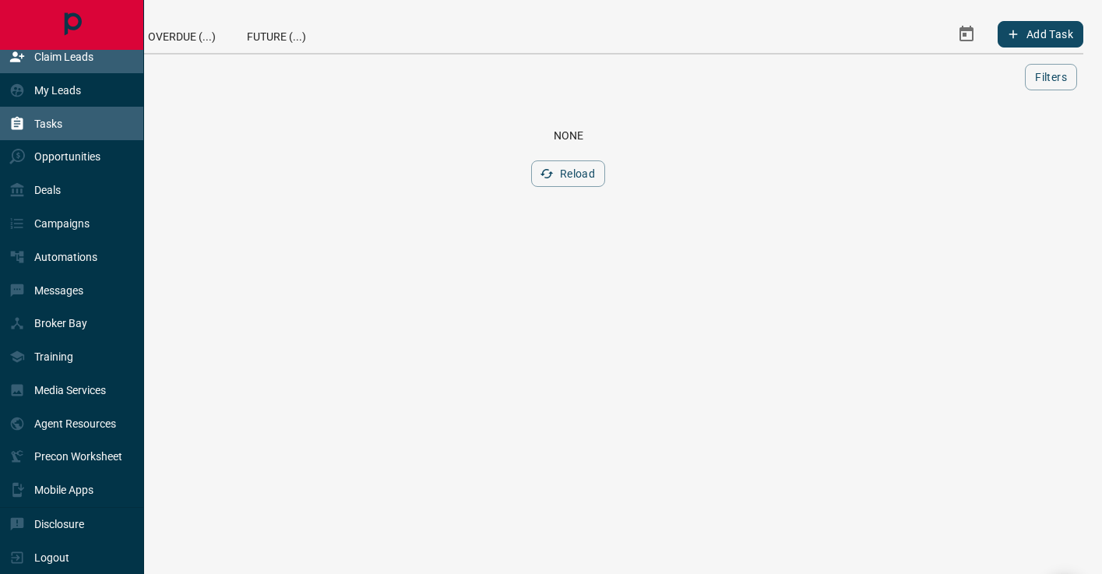
click at [81, 60] on p "Claim Leads" at bounding box center [63, 57] width 59 height 12
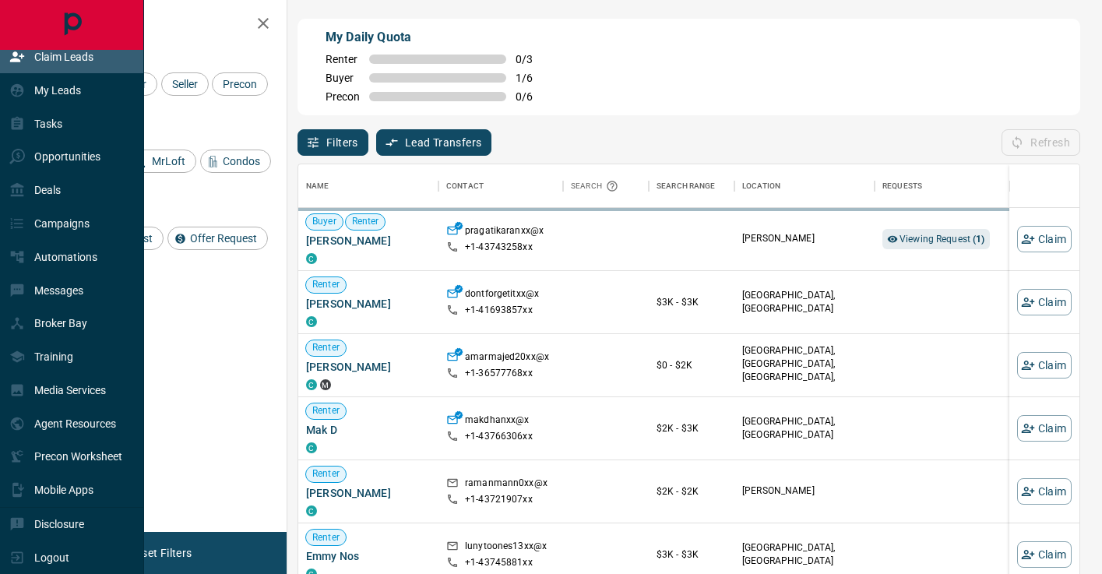
scroll to position [434, 781]
